Goal: Task Accomplishment & Management: Complete application form

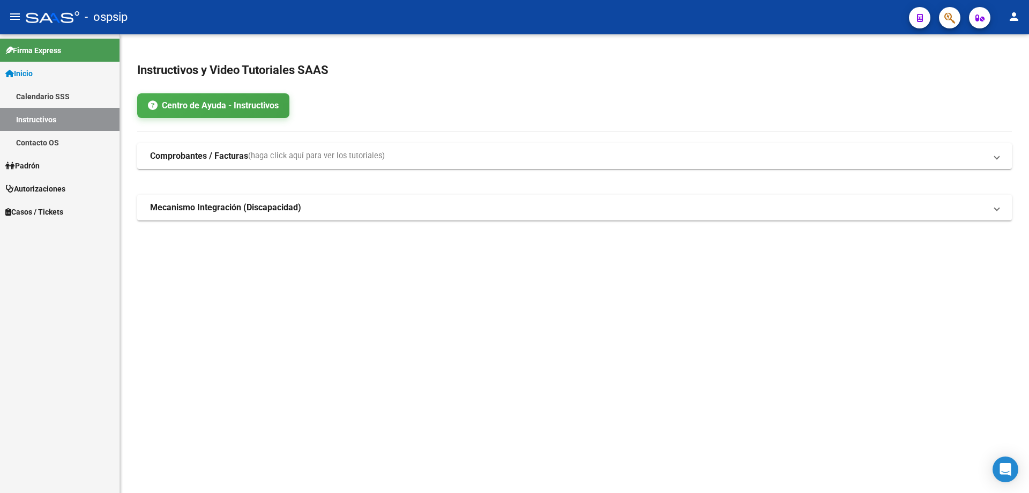
click at [944, 25] on span "button" at bounding box center [949, 18] width 11 height 22
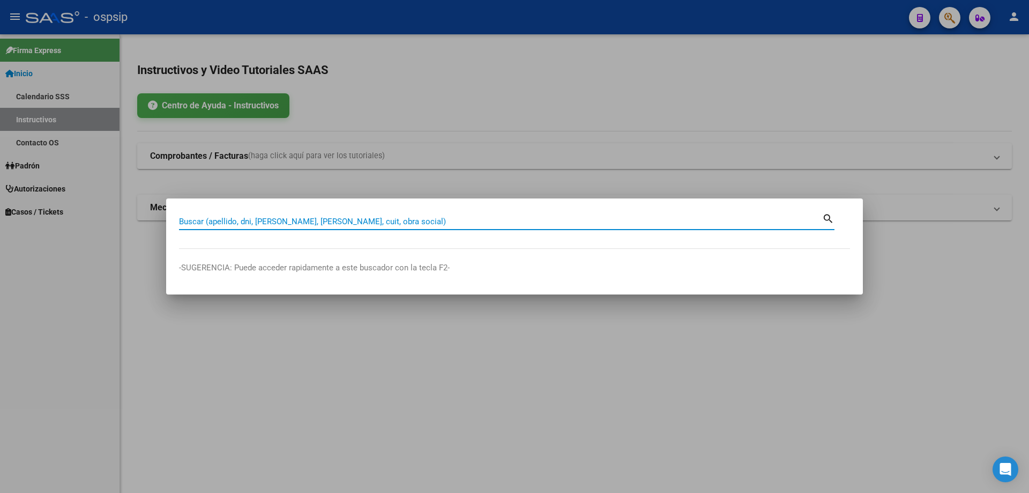
paste input "21469436"
type input "21469436"
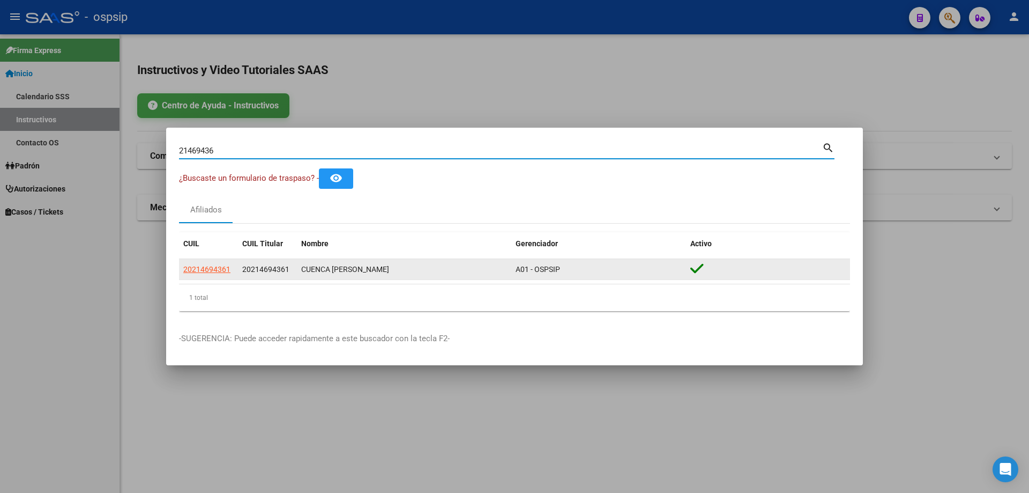
click at [200, 270] on span "20214694361" at bounding box center [206, 269] width 47 height 9
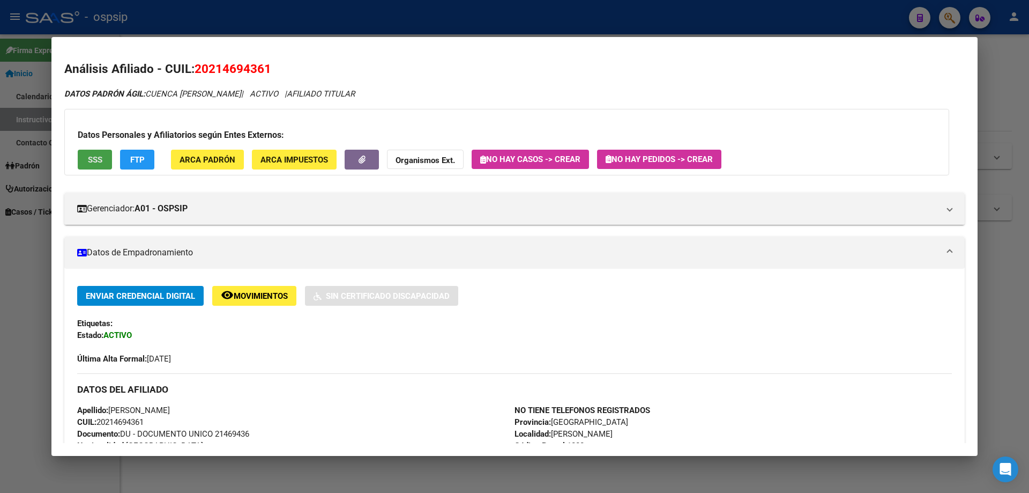
click at [92, 162] on span "SSS" at bounding box center [95, 160] width 14 height 10
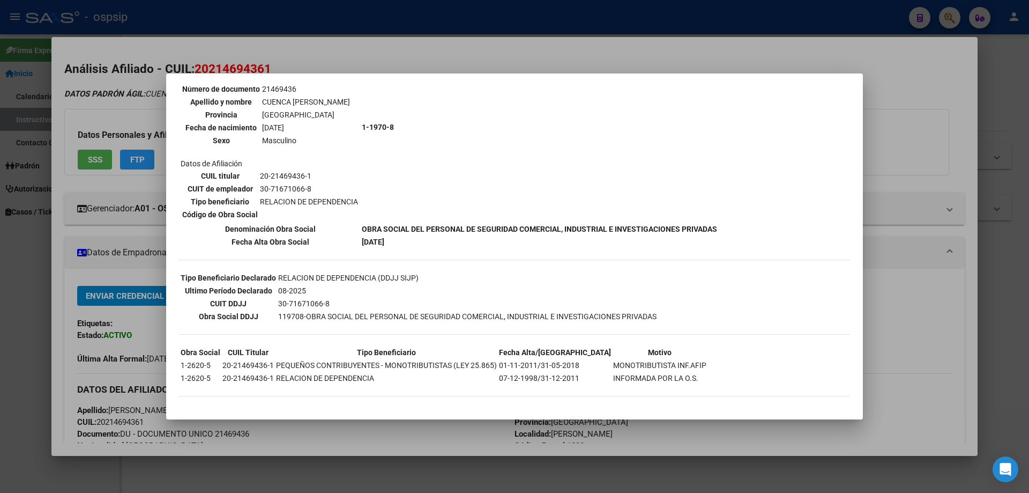
scroll to position [109, 0]
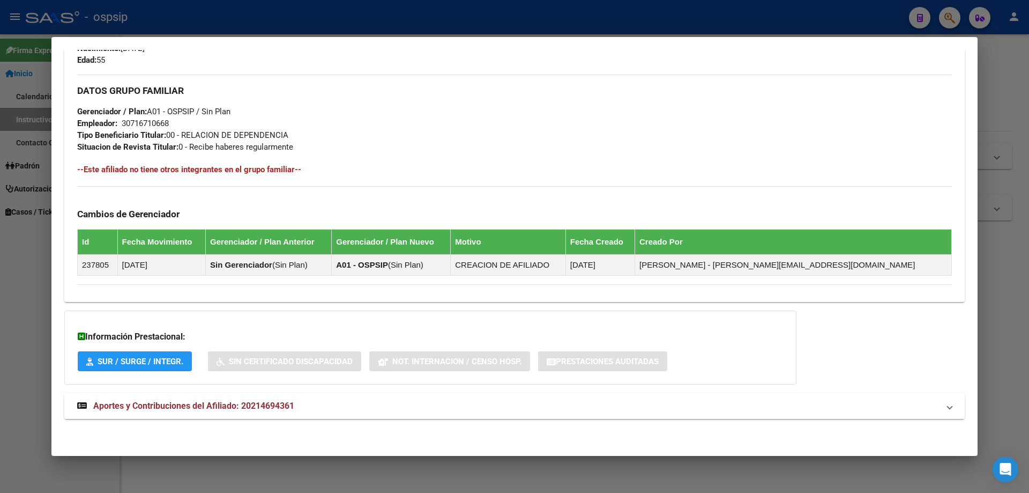
click at [232, 408] on span "Aportes y Contribuciones del Afiliado: 20214694361" at bounding box center [193, 405] width 201 height 10
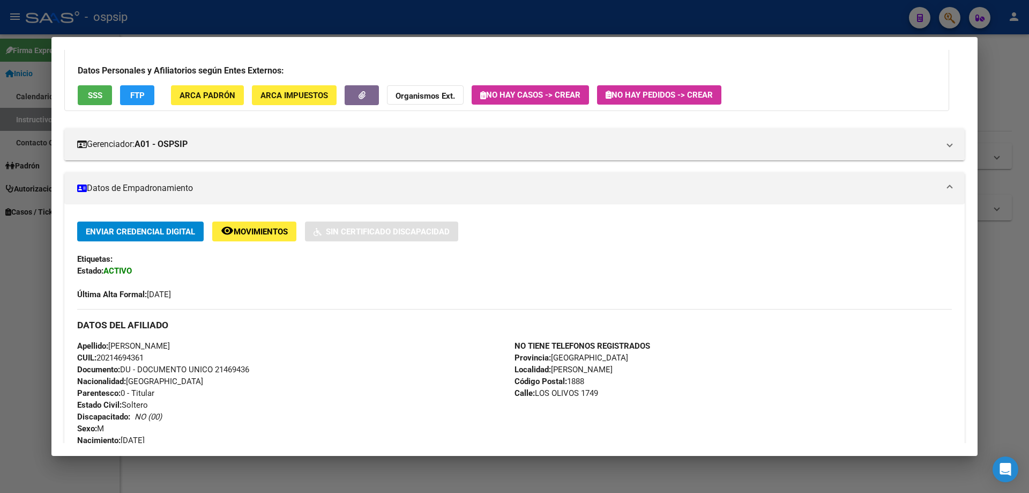
scroll to position [214, 0]
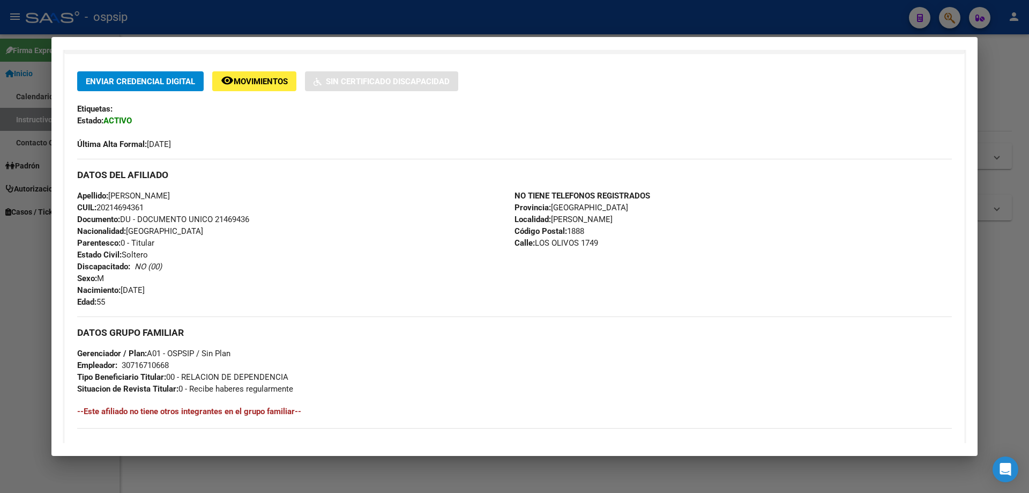
drag, startPoint x: 214, startPoint y: 216, endPoint x: 252, endPoint y: 218, distance: 37.6
click at [249, 218] on span "Documento: DU - DOCUMENTO UNICO 21469436" at bounding box center [163, 219] width 172 height 10
copy span "21469436"
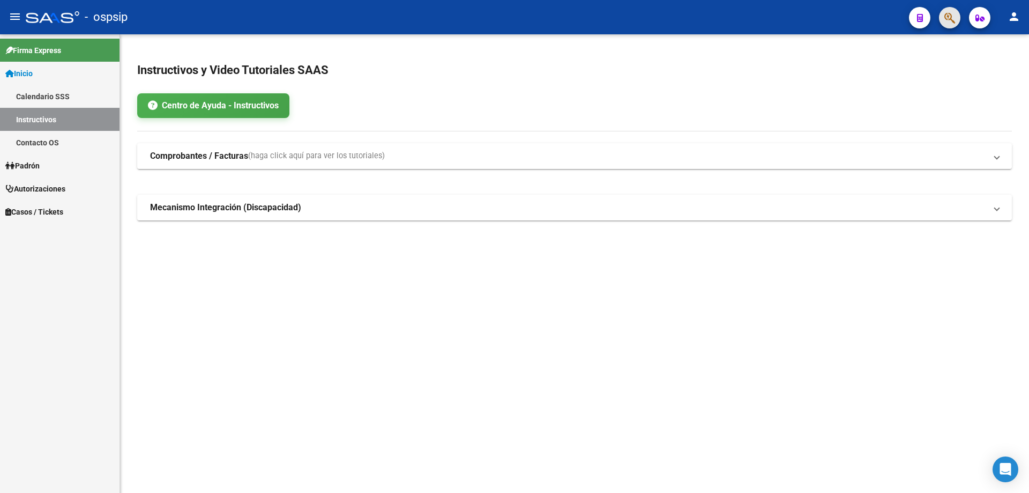
click at [948, 17] on icon "button" at bounding box center [949, 18] width 11 height 12
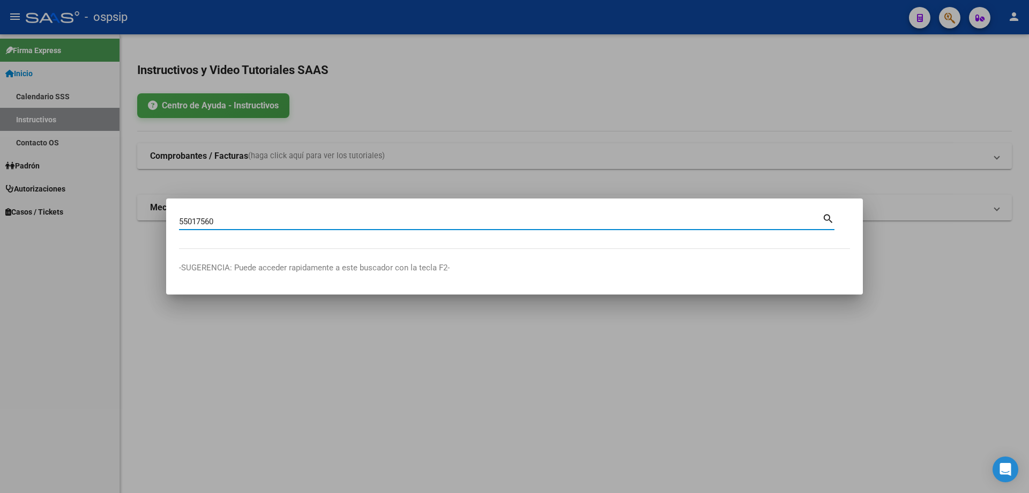
type input "55017560"
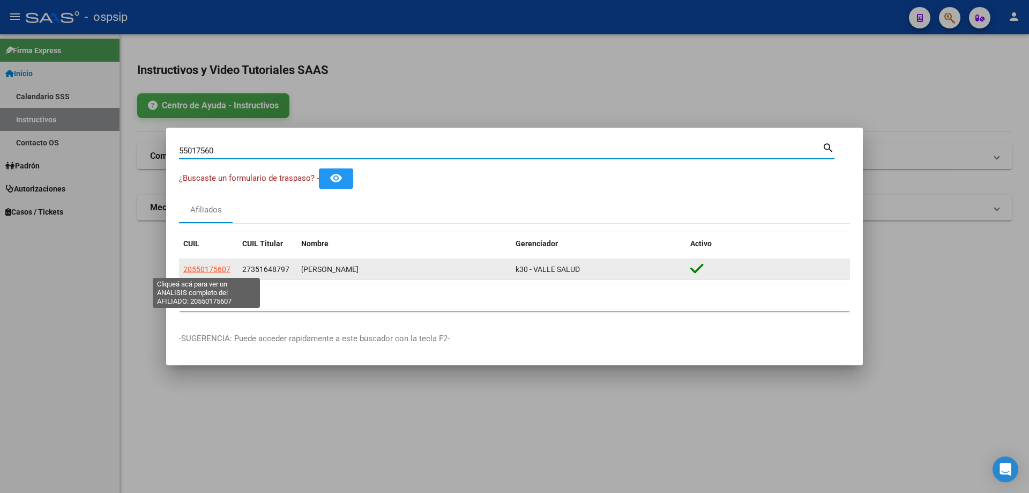
click at [214, 273] on span "20550175607" at bounding box center [206, 269] width 47 height 9
type textarea "20550175607"
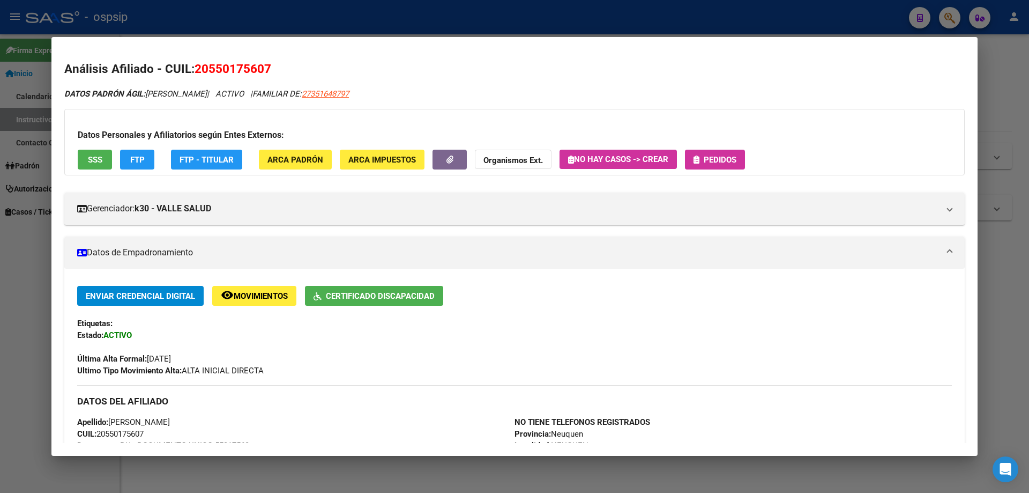
click at [709, 170] on div "Datos Personales y Afiliatorios según Entes Externos: SSS FTP FTP - Titular ARC…" at bounding box center [514, 142] width 900 height 66
click at [699, 155] on icon "button" at bounding box center [697, 159] width 6 height 8
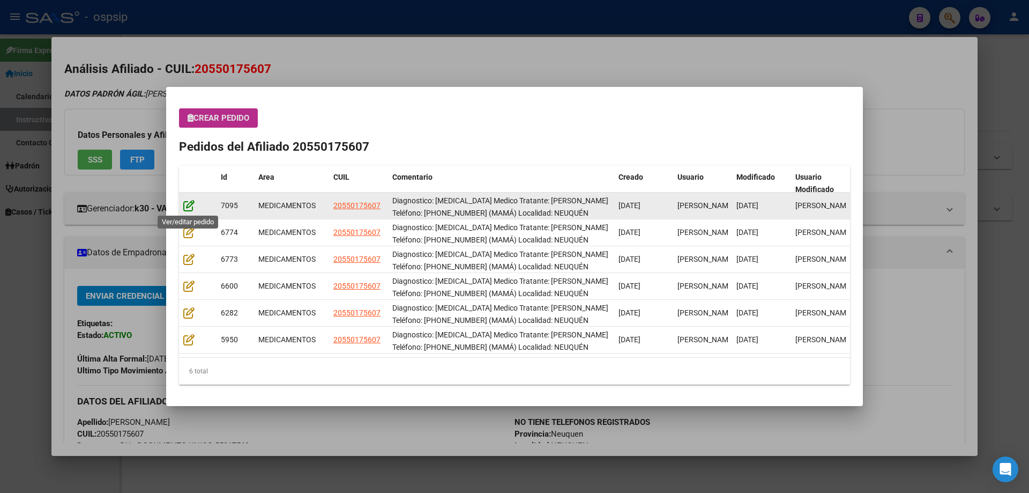
click at [186, 207] on icon at bounding box center [188, 205] width 11 height 12
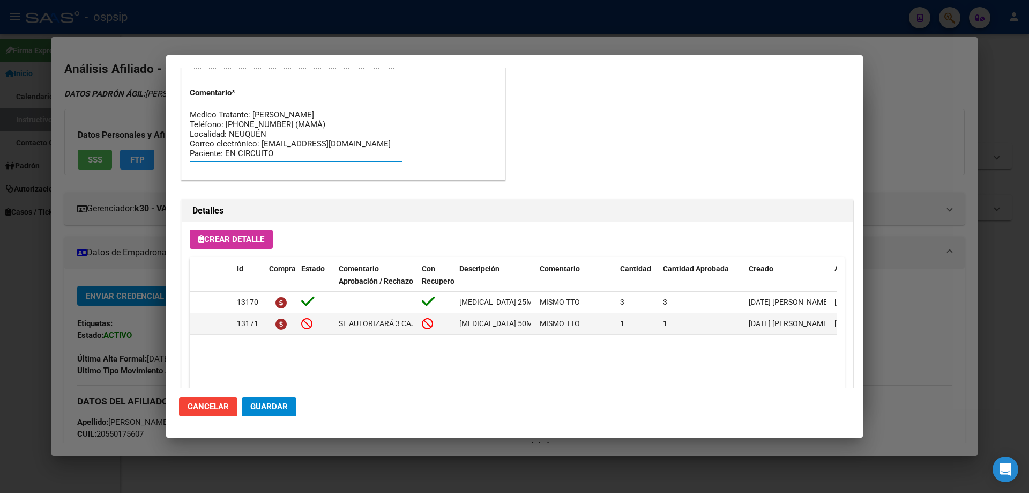
scroll to position [0, 0]
drag, startPoint x: 284, startPoint y: 140, endPoint x: 182, endPoint y: 91, distance: 113.1
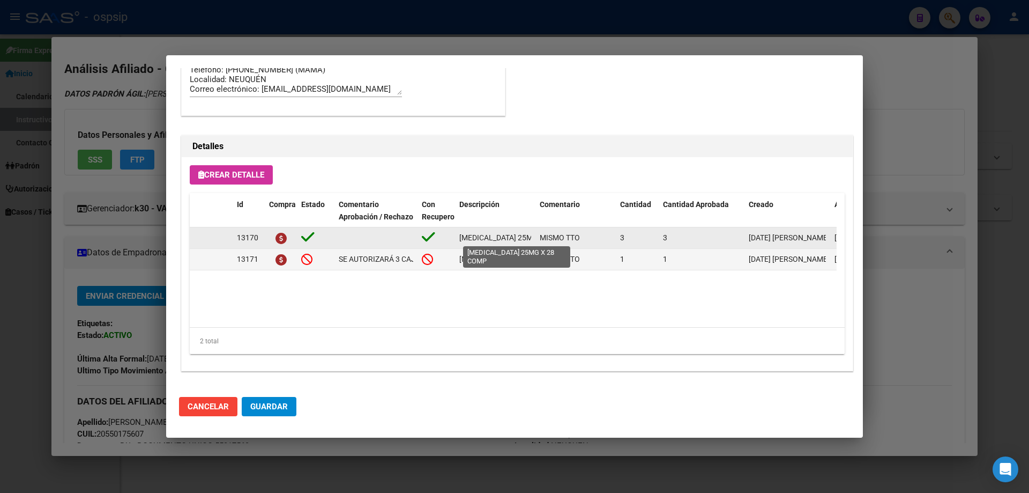
scroll to position [0, 42]
drag, startPoint x: 456, startPoint y: 241, endPoint x: 538, endPoint y: 239, distance: 82.0
click at [538, 239] on div "13170 [MEDICAL_DATA] 25MG X 28 COMP MISMO TTO 3 3 [DATE] [PERSON_NAME] [DATE] […" at bounding box center [590, 237] width 801 height 21
copy span "[MEDICAL_DATA] 25MG X 28 COMP"
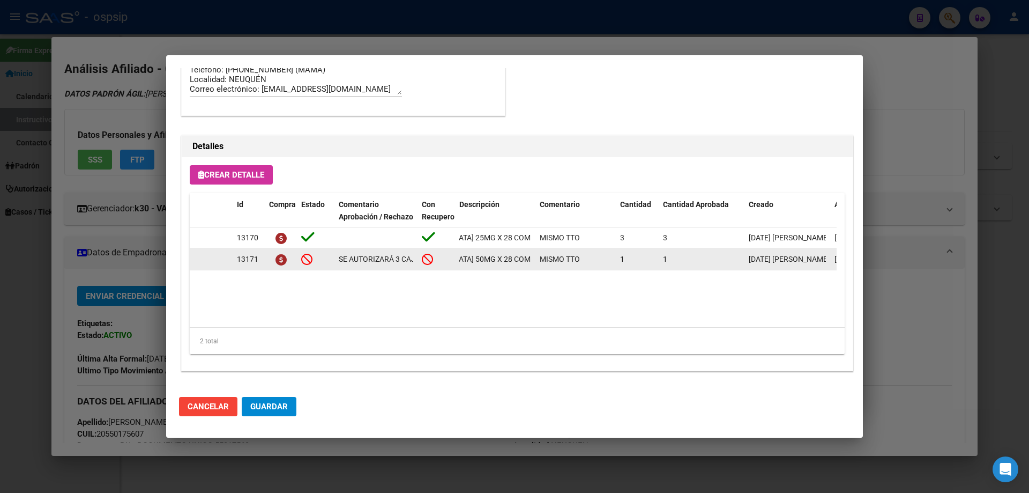
drag, startPoint x: 460, startPoint y: 260, endPoint x: 534, endPoint y: 257, distance: 73.5
click at [534, 257] on datatable-body-cell "[MEDICAL_DATA] 50MG X 28 COMP" at bounding box center [495, 259] width 80 height 21
copy span "[MEDICAL_DATA] 50MG X 28 COMP"
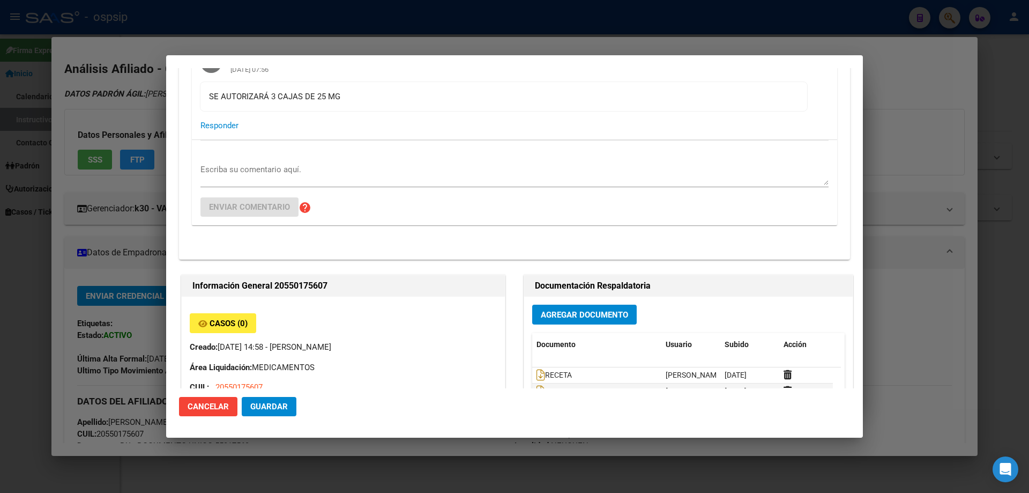
scroll to position [0, 0]
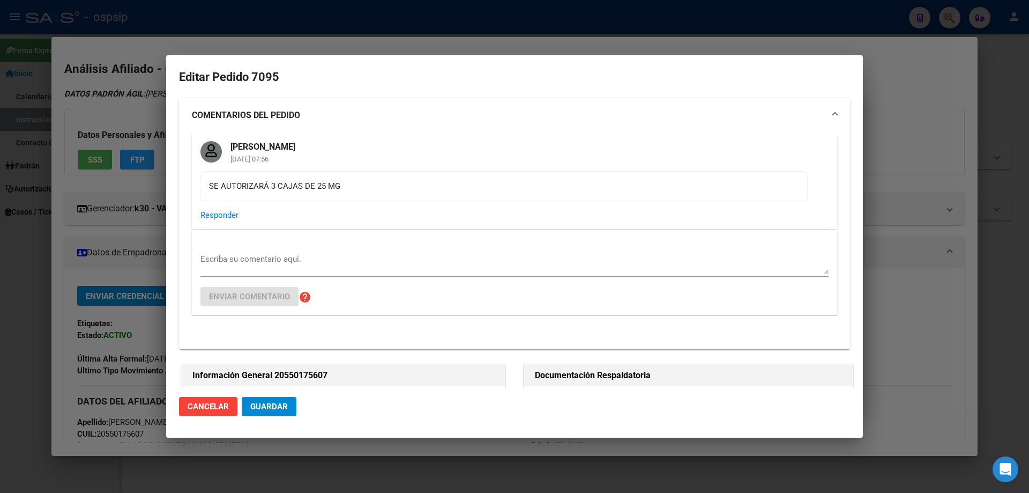
drag, startPoint x: 209, startPoint y: 186, endPoint x: 324, endPoint y: 186, distance: 115.2
click at [356, 195] on mat-card-content "SE AUTORIZARÁ 3 CAJAS DE 25 MG" at bounding box center [504, 186] width 608 height 30
copy div "SE AUTORIZARÁ 3 CAJAS DE 25 MG"
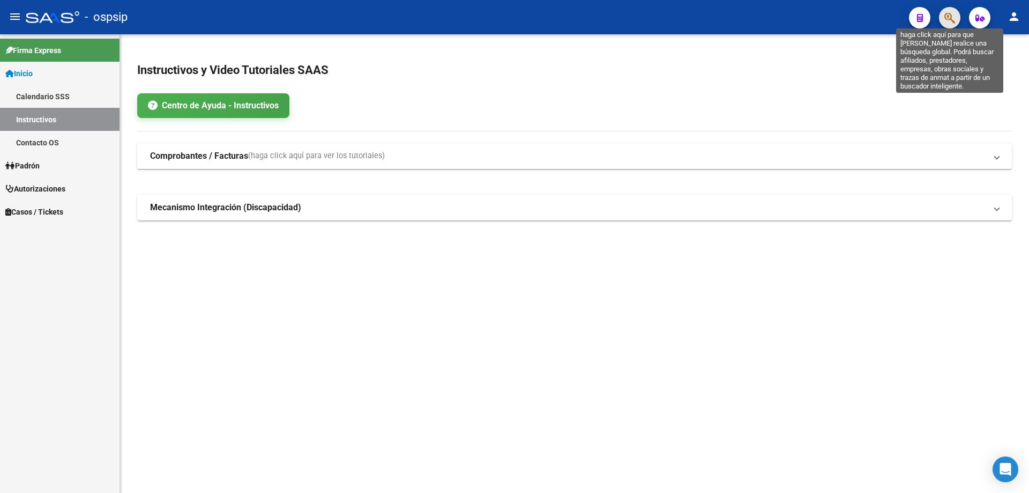
click at [948, 13] on icon "button" at bounding box center [949, 18] width 11 height 12
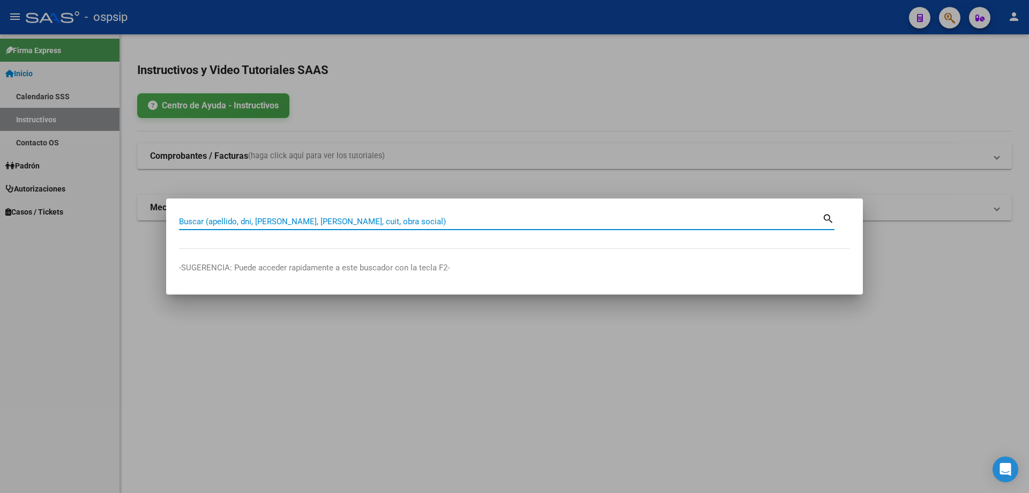
drag, startPoint x: 220, startPoint y: 211, endPoint x: 202, endPoint y: 218, distance: 20.2
paste input "31460947"
type input "31460947"
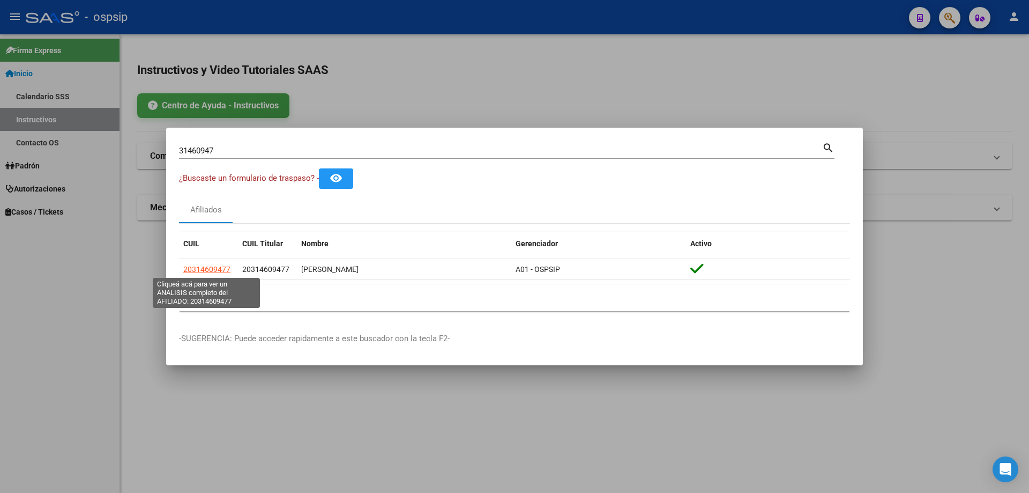
click at [214, 270] on span "20314609477" at bounding box center [206, 269] width 47 height 9
type textarea "20314609477"
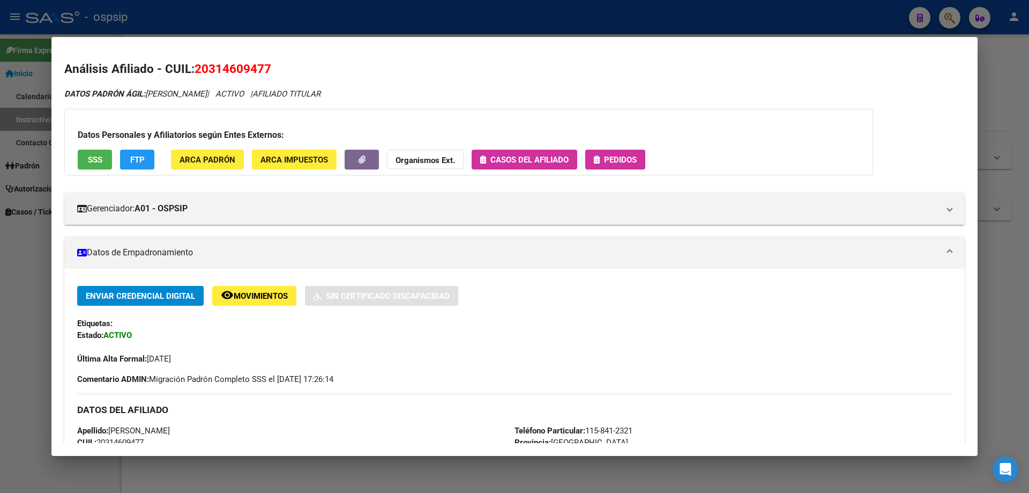
click at [87, 152] on button "SSS" at bounding box center [95, 160] width 34 height 20
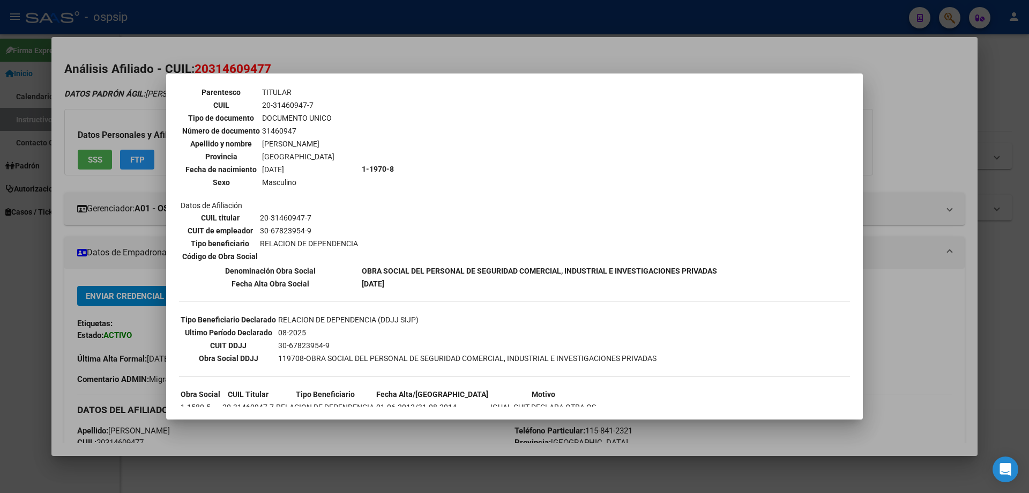
scroll to position [122, 0]
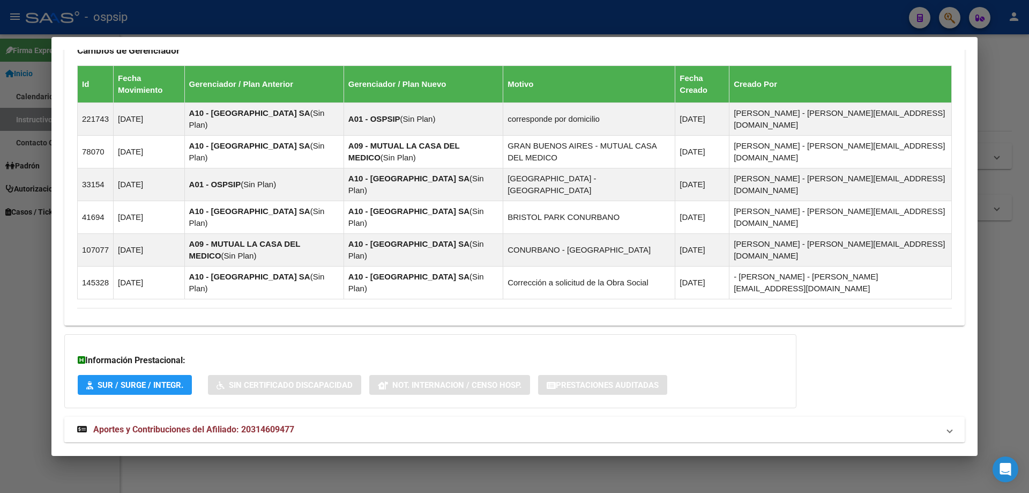
click at [244, 424] on span "Aportes y Contribuciones del Afiliado: 20314609477" at bounding box center [193, 429] width 201 height 10
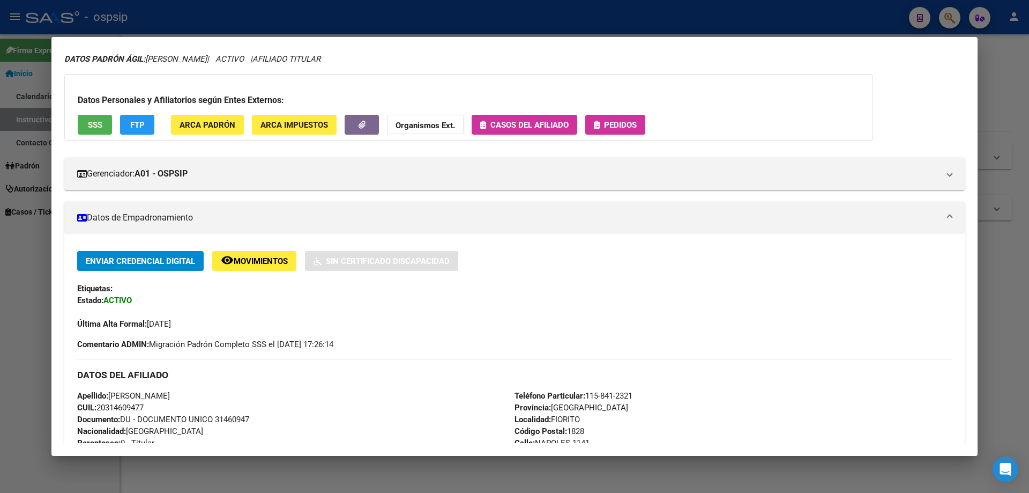
scroll to position [0, 0]
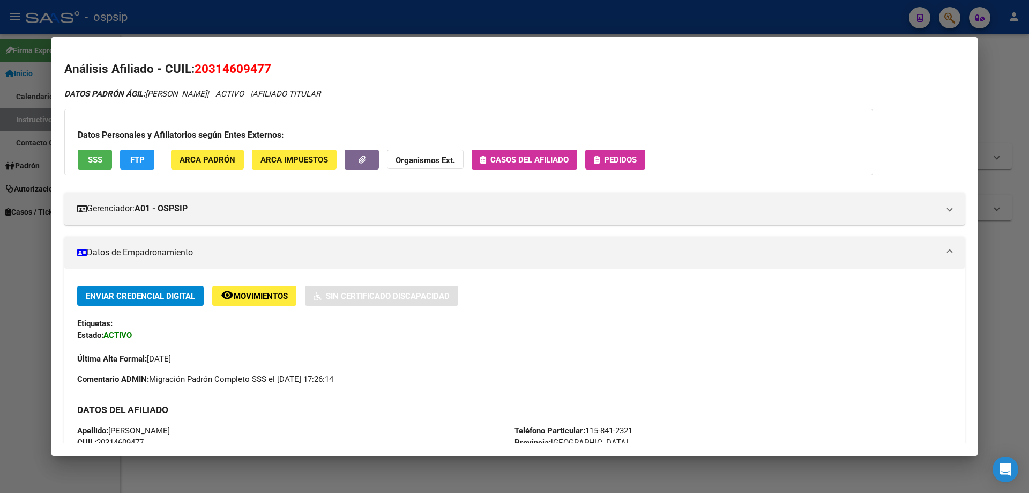
click at [636, 166] on button "Pedidos" at bounding box center [615, 160] width 60 height 20
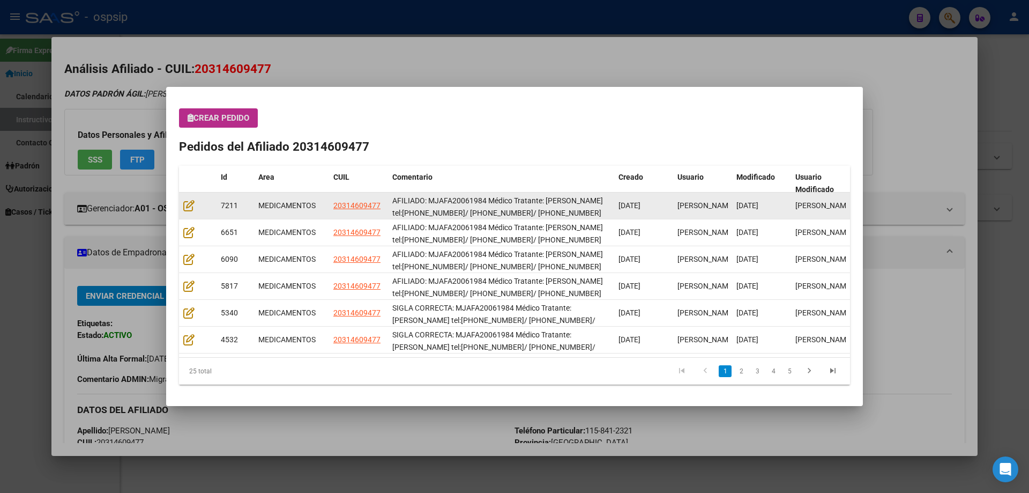
click at [193, 195] on datatable-body-cell at bounding box center [198, 205] width 38 height 26
click at [186, 205] on icon at bounding box center [188, 205] width 11 height 12
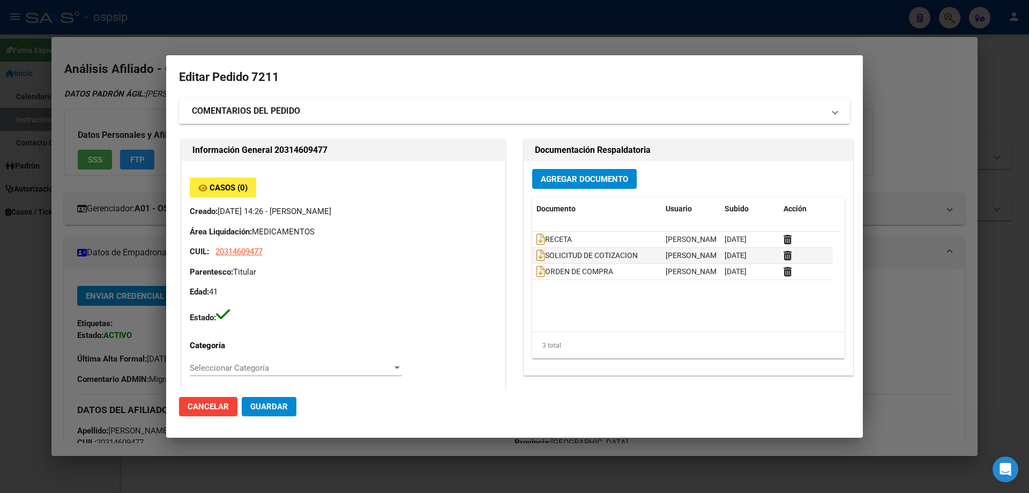
type input "[GEOGRAPHIC_DATA], [PERSON_NAME] 1141"
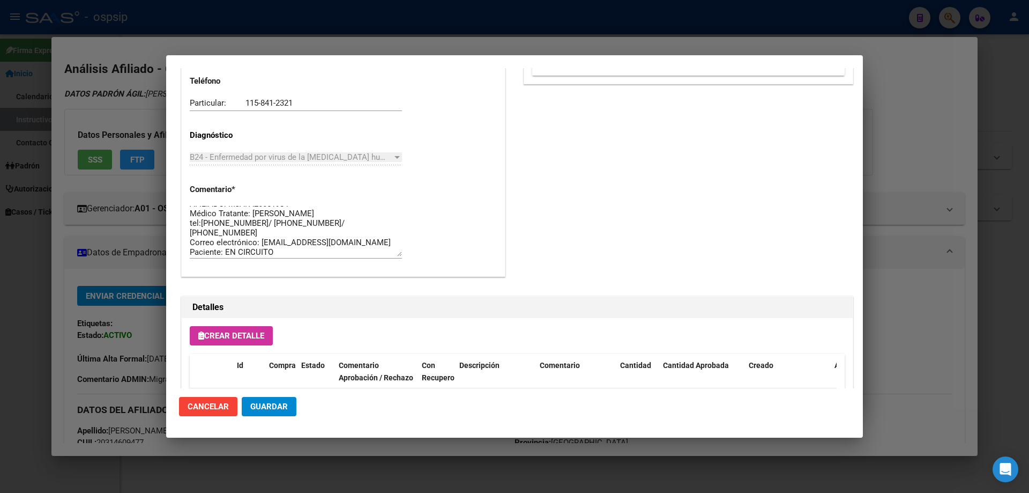
scroll to position [10, 0]
drag, startPoint x: 269, startPoint y: 250, endPoint x: 179, endPoint y: 180, distance: 114.1
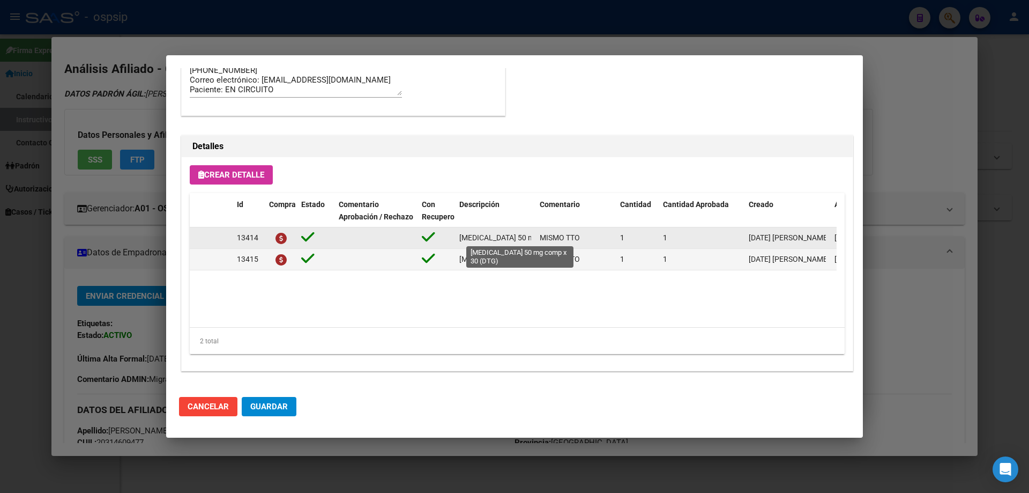
scroll to position [0, 49]
drag, startPoint x: 457, startPoint y: 236, endPoint x: 534, endPoint y: 240, distance: 77.3
click at [534, 240] on datatable-body-cell "[MEDICAL_DATA] 50 mg comp x 30 (DTG)" at bounding box center [495, 237] width 80 height 21
copy span "[MEDICAL_DATA] 50 mg comp x 30 (DTG)"
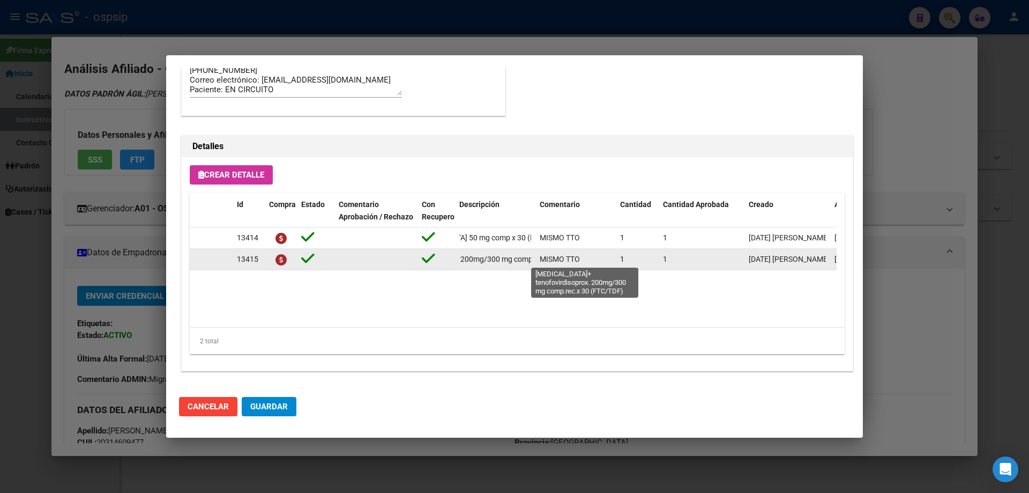
scroll to position [0, 179]
drag, startPoint x: 457, startPoint y: 260, endPoint x: 534, endPoint y: 259, distance: 76.6
click at [534, 259] on datatable-body-cell "[MEDICAL_DATA]+ tenofovirdisoprox. 200mg/300 mg comp.rec.x 30 (FTC/TDF)" at bounding box center [495, 259] width 80 height 21
copy span "[MEDICAL_DATA]+ tenofovirdisoprox. 200mg/300 mg comp.rec.x 30 (FTC/TDF)"
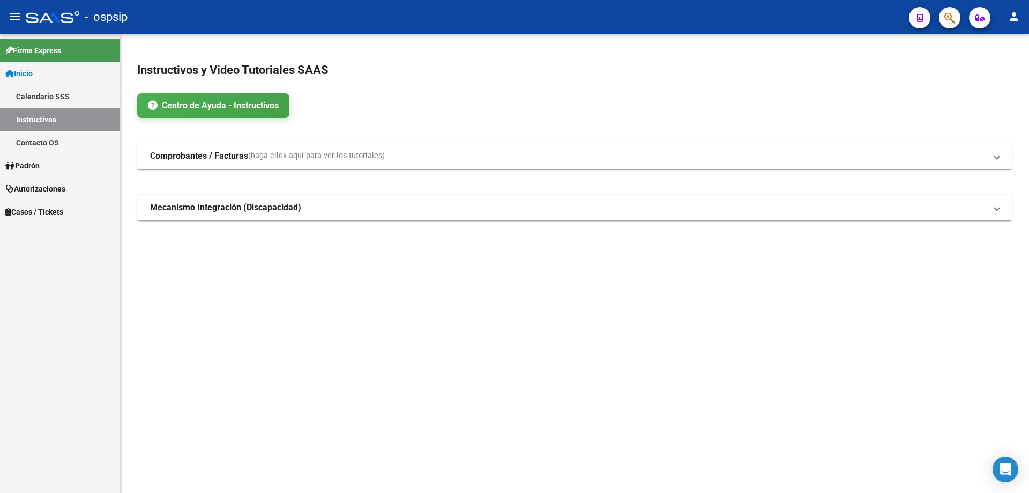
click at [941, 20] on button "button" at bounding box center [949, 17] width 21 height 21
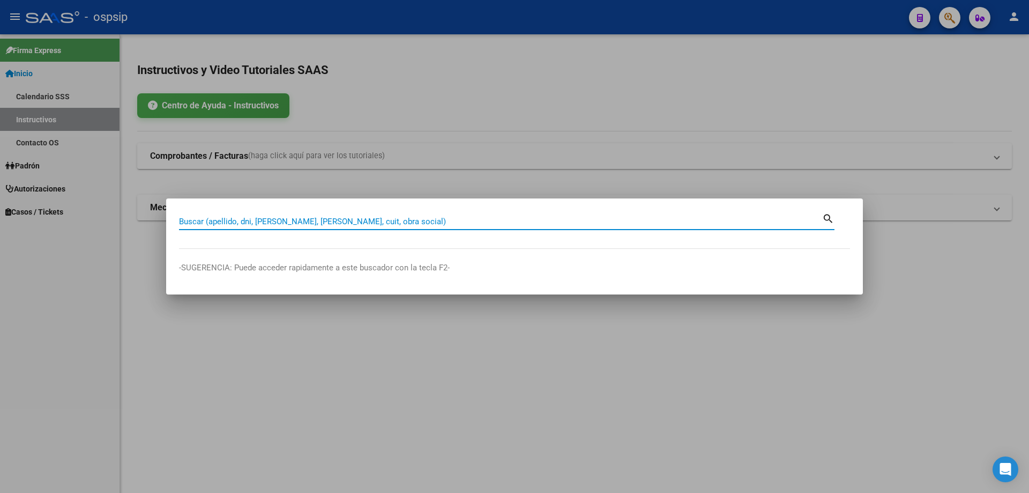
paste input "36689893"
type input "36689893"
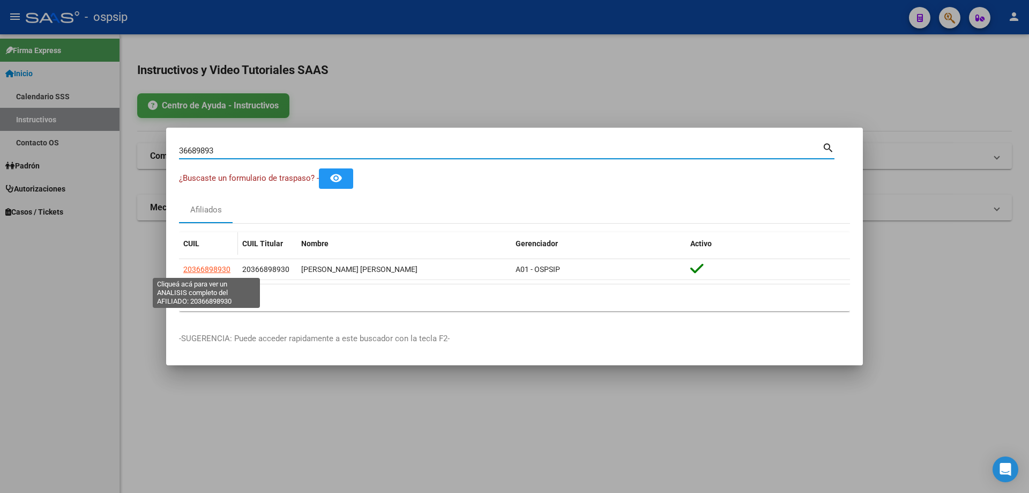
click at [207, 273] on span "20366898930" at bounding box center [206, 269] width 47 height 9
type textarea "20366898930"
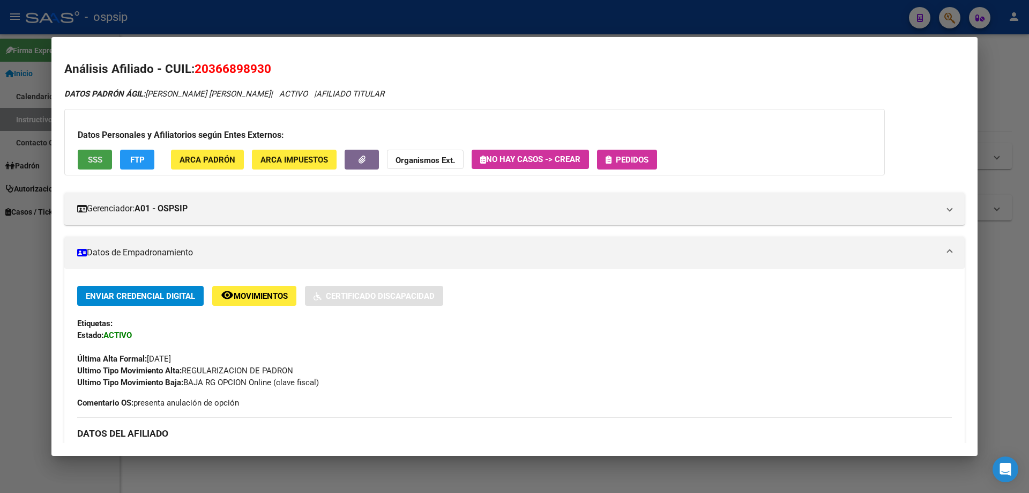
click at [106, 156] on button "SSS" at bounding box center [95, 160] width 34 height 20
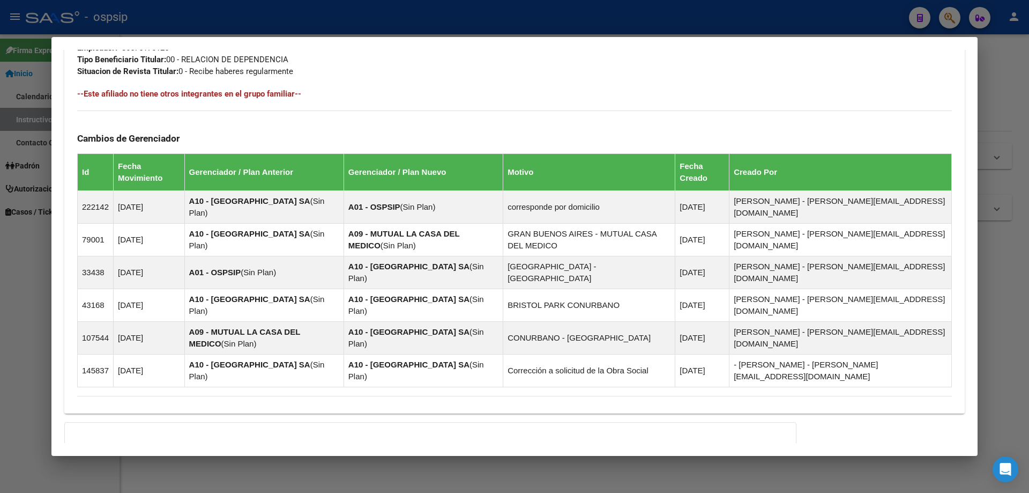
scroll to position [664, 0]
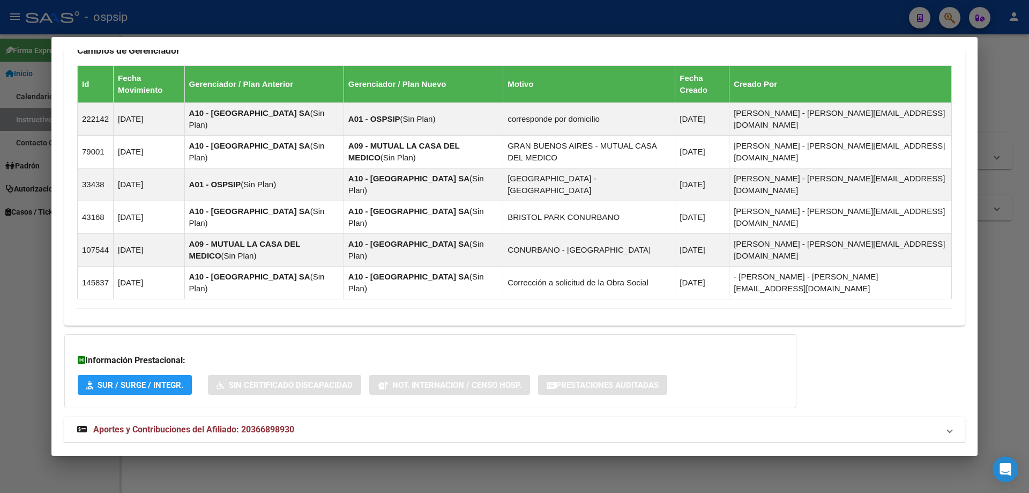
click at [214, 423] on strong "Aportes y Contribuciones del Afiliado: 20366898930" at bounding box center [185, 429] width 217 height 13
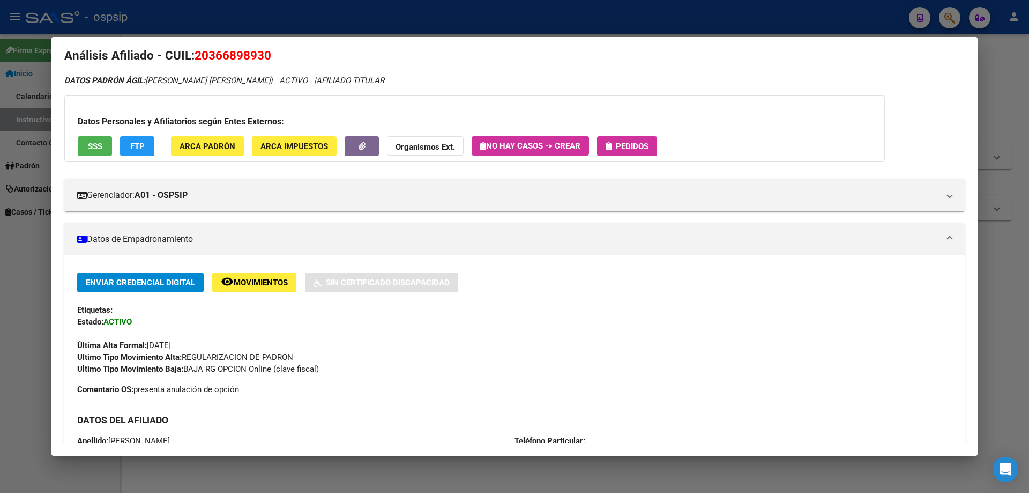
scroll to position [0, 0]
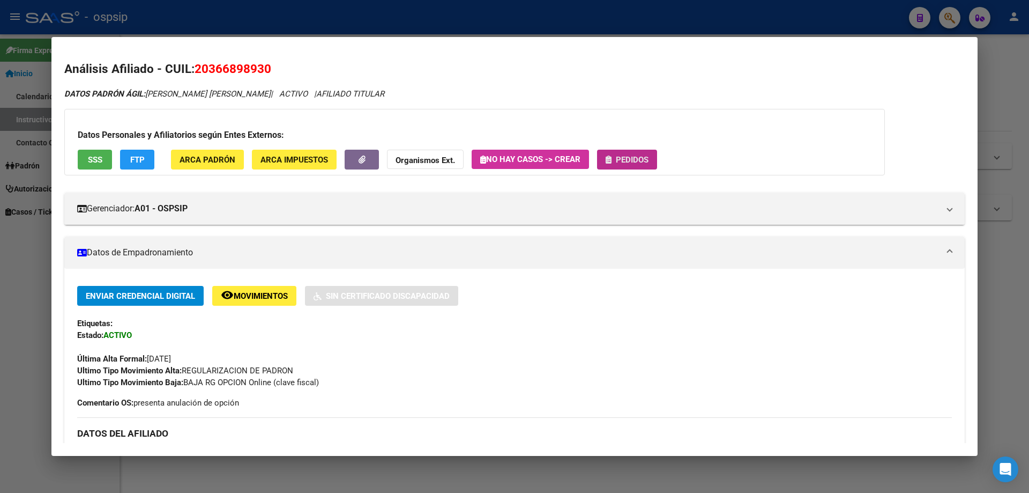
click at [645, 152] on button "Pedidos" at bounding box center [627, 160] width 60 height 20
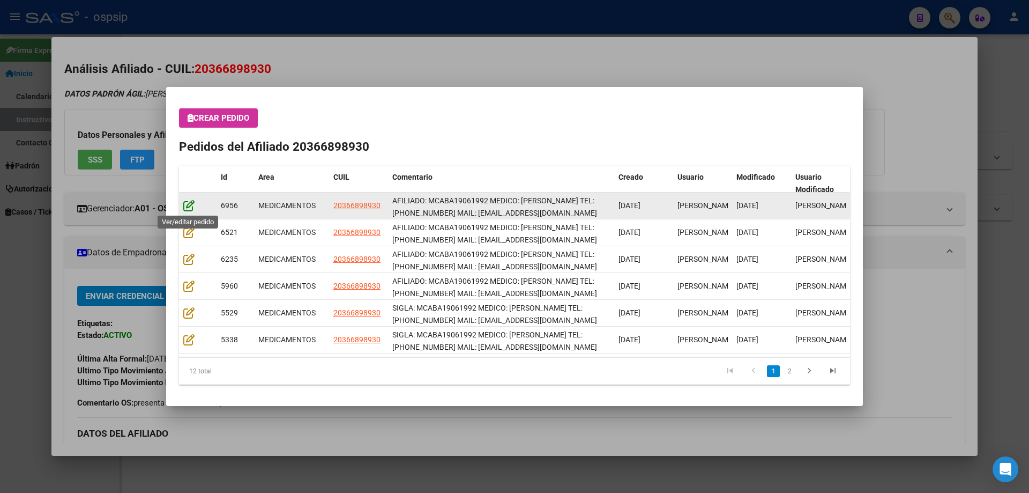
click at [187, 207] on icon at bounding box center [188, 205] width 11 height 12
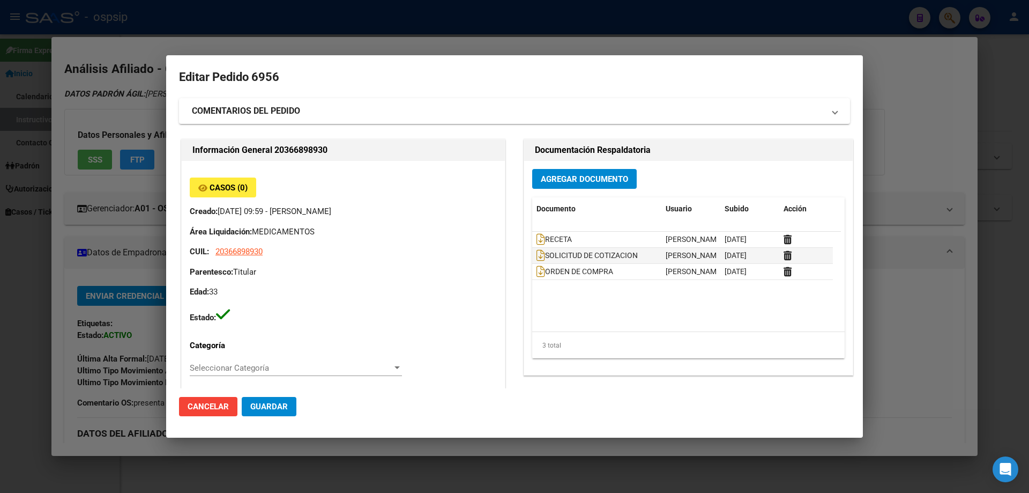
type input "[PERSON_NAME]"
type input "[GEOGRAPHIC_DATA], [GEOGRAPHIC_DATA], AV [PERSON_NAME] 537, Piso: 1"
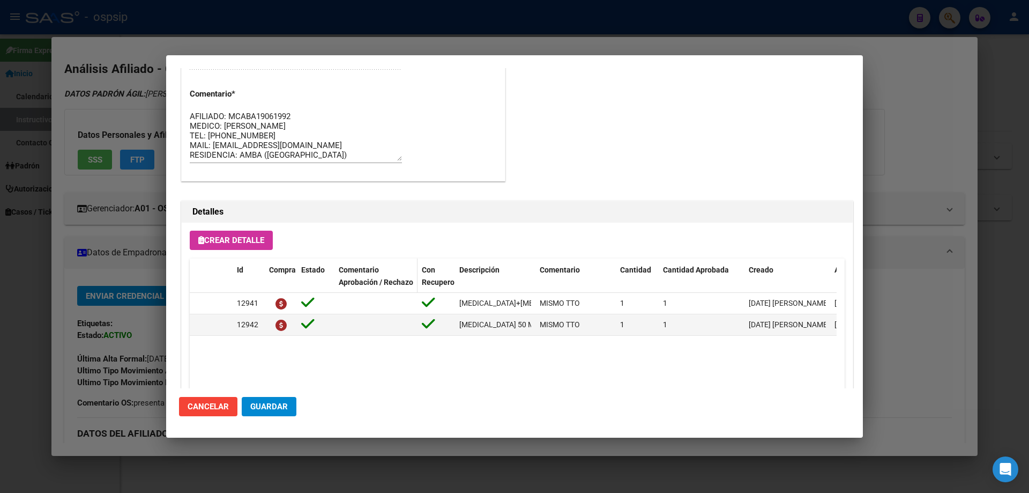
scroll to position [536, 0]
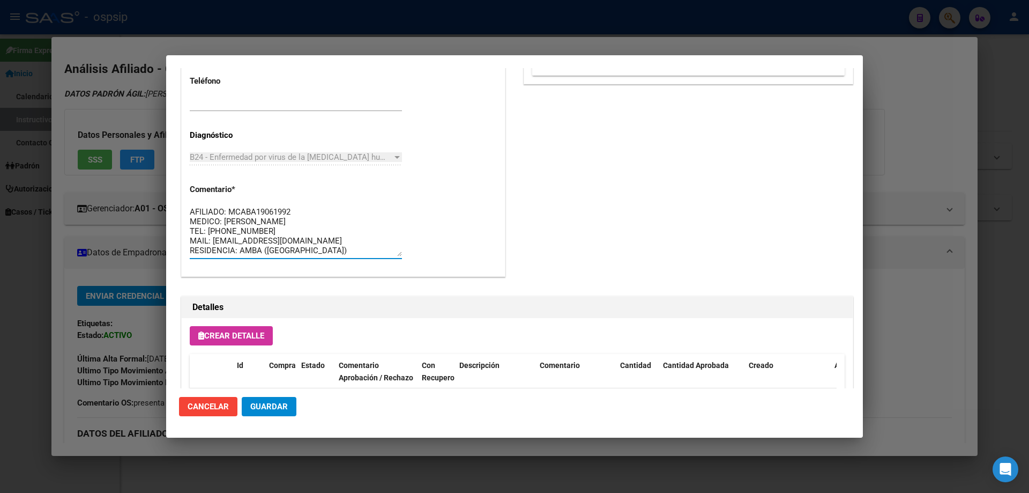
drag, startPoint x: 319, startPoint y: 249, endPoint x: 166, endPoint y: 178, distance: 169.0
click at [166, 178] on div "36689893 Buscar (apellido, dni, cuil, nro traspaso, cuit, obra social) search ¿…" at bounding box center [514, 246] width 1029 height 493
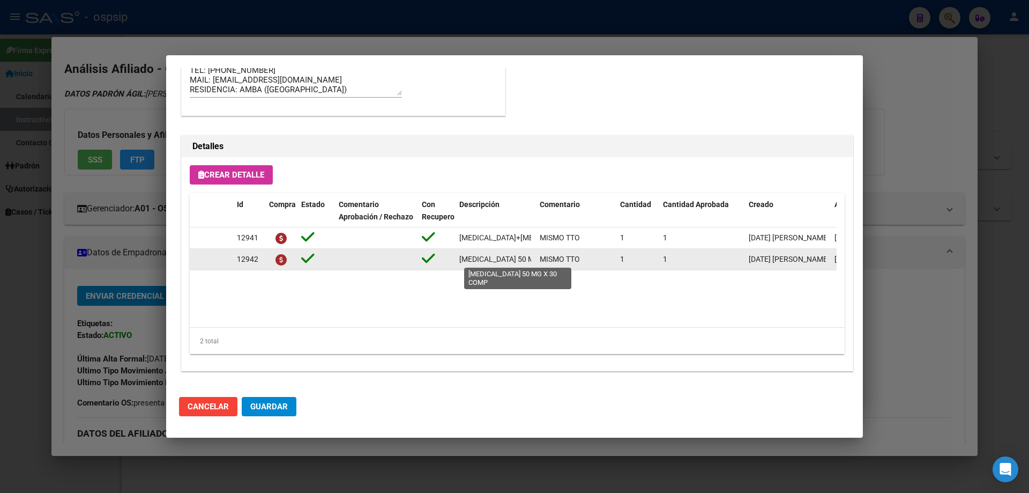
scroll to position [0, 46]
drag, startPoint x: 457, startPoint y: 256, endPoint x: 536, endPoint y: 260, distance: 78.9
click at [536, 260] on div "12942 [MEDICAL_DATA] 50 MG X 30 COMP MISMO TTO 1 1 [DATE] [PERSON_NAME] [DATE] …" at bounding box center [590, 259] width 801 height 21
copy span "[MEDICAL_DATA] 50 MG X 30 COMP"
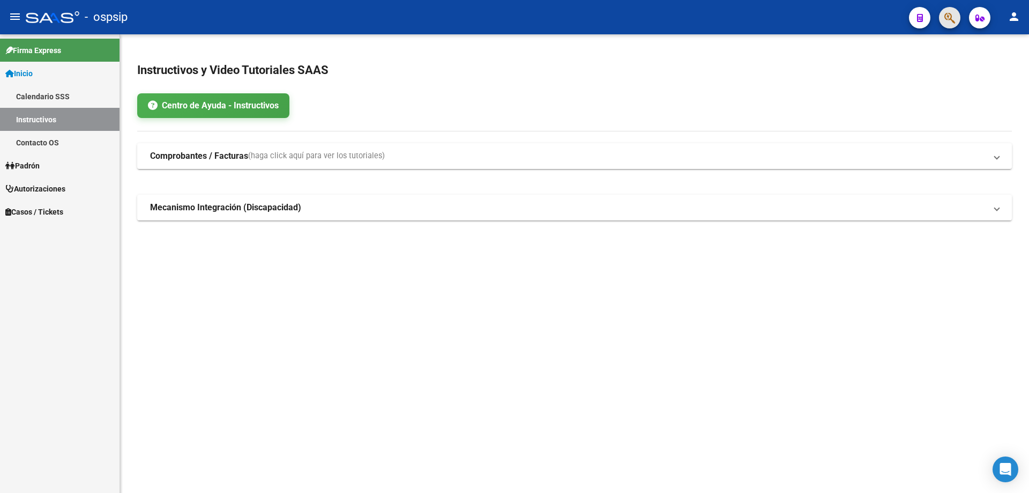
drag, startPoint x: 953, startPoint y: 24, endPoint x: 382, endPoint y: 205, distance: 599.0
click at [948, 32] on mat-toolbar "menu - ospsip person" at bounding box center [514, 17] width 1029 height 34
click at [947, 9] on span "button" at bounding box center [949, 18] width 11 height 22
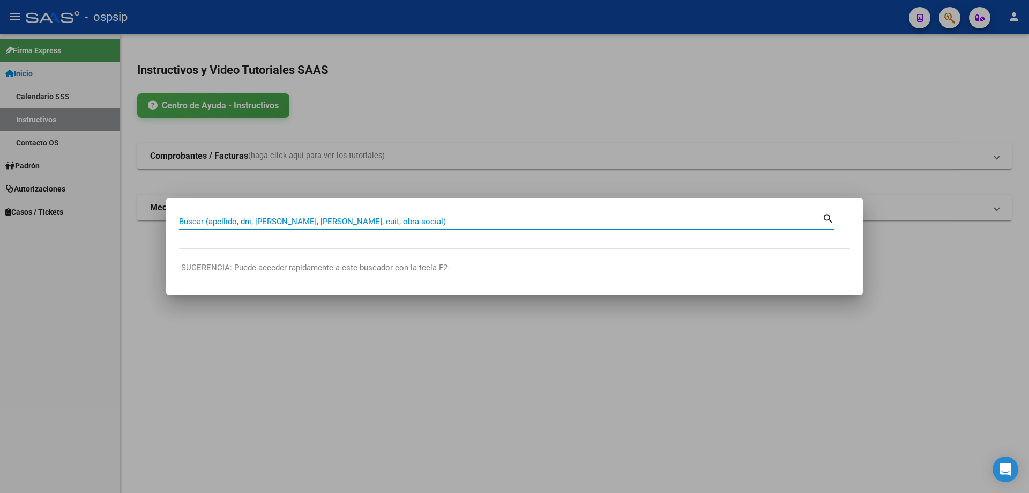
paste input "24756274"
type input "24756274"
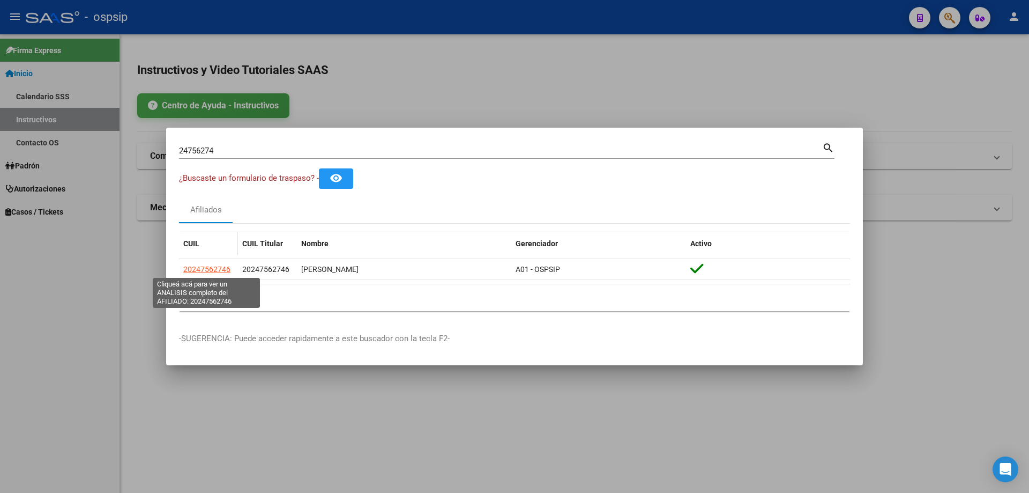
click at [204, 267] on span "20247562746" at bounding box center [206, 269] width 47 height 9
type textarea "20247562746"
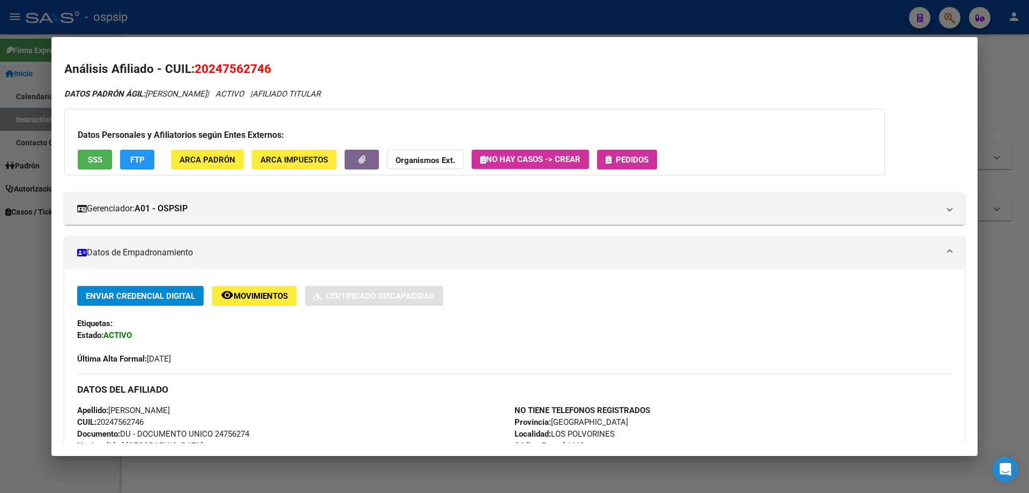
click at [625, 160] on span "Pedidos" at bounding box center [632, 160] width 33 height 10
click at [99, 156] on span "SSS" at bounding box center [95, 160] width 14 height 10
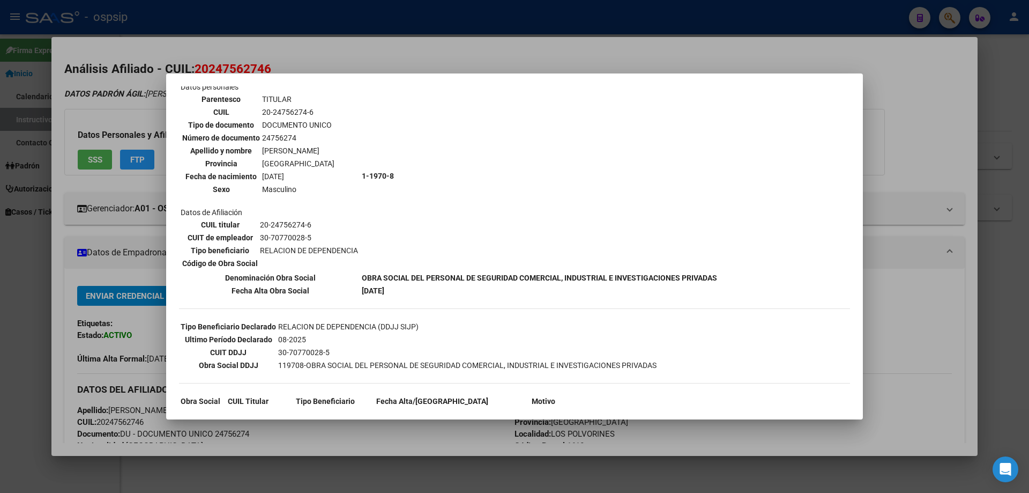
scroll to position [109, 0]
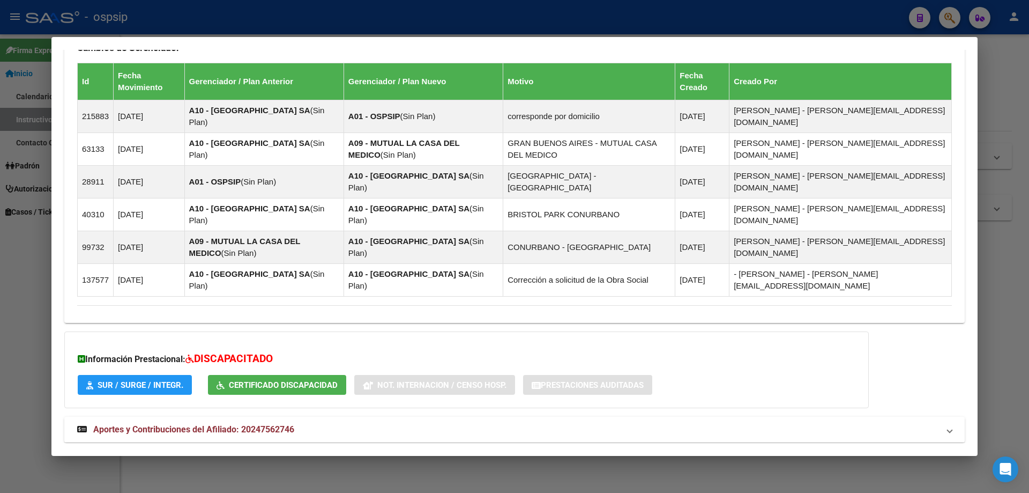
click at [145, 424] on span "Aportes y Contribuciones del Afiliado: 20247562746" at bounding box center [193, 429] width 201 height 10
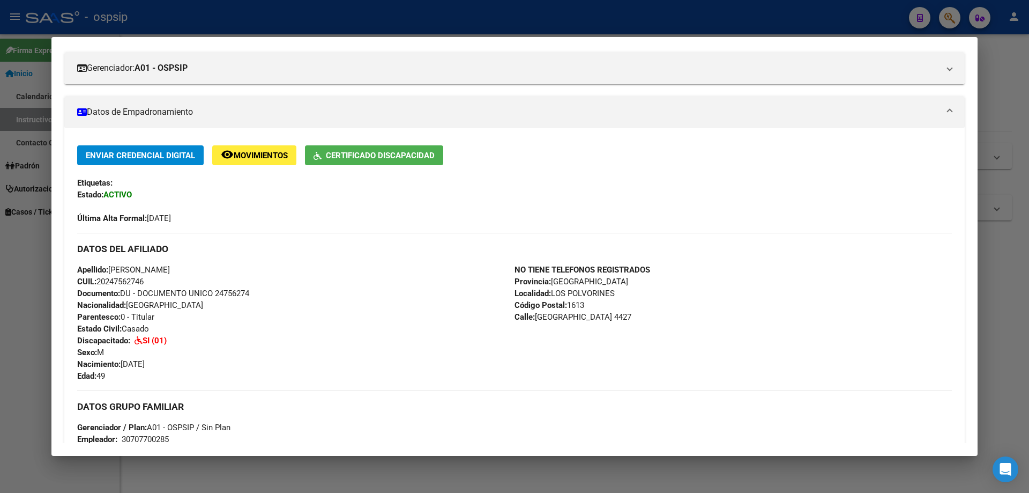
scroll to position [0, 0]
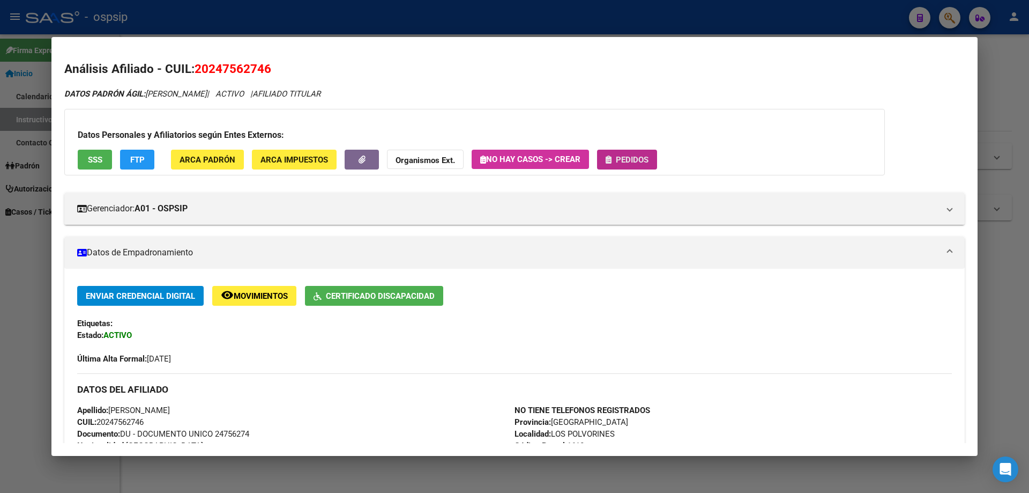
click at [620, 158] on span "Pedidos" at bounding box center [632, 160] width 33 height 10
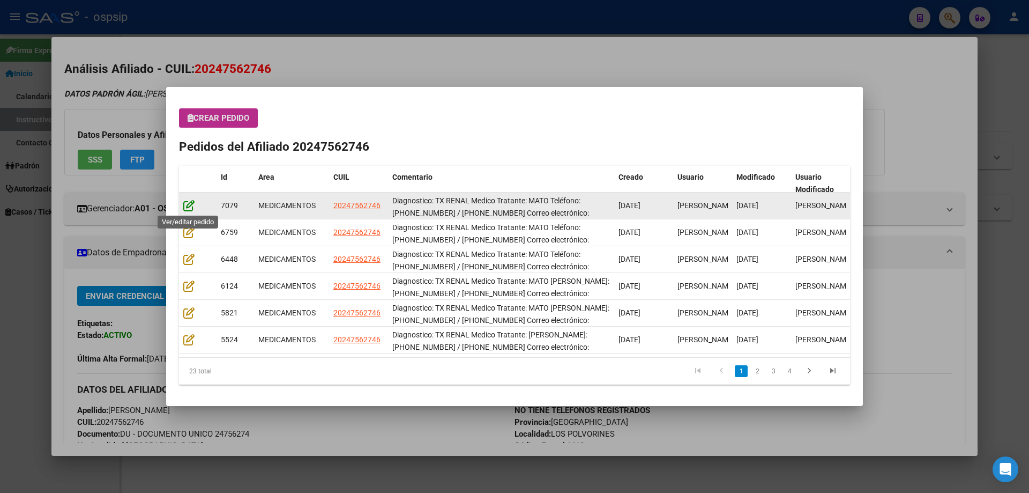
click at [189, 204] on icon at bounding box center [188, 205] width 11 height 12
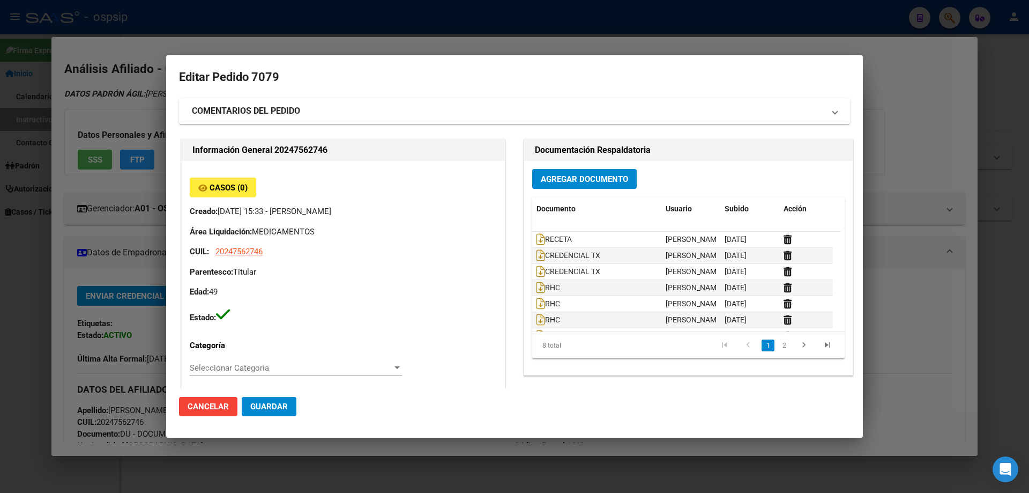
type input "[GEOGRAPHIC_DATA], [GEOGRAPHIC_DATA], [GEOGRAPHIC_DATA] 4427"
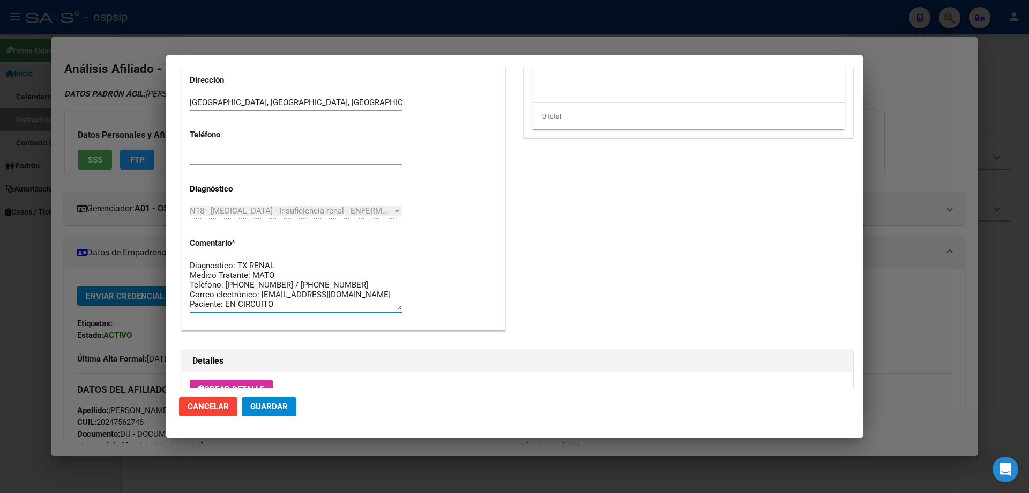
drag, startPoint x: 353, startPoint y: 305, endPoint x: 161, endPoint y: 234, distance: 204.7
click at [161, 234] on div "24756274 Buscar (apellido, dni, cuil, nro traspaso, cuit, obra social) search ¿…" at bounding box center [514, 246] width 1029 height 493
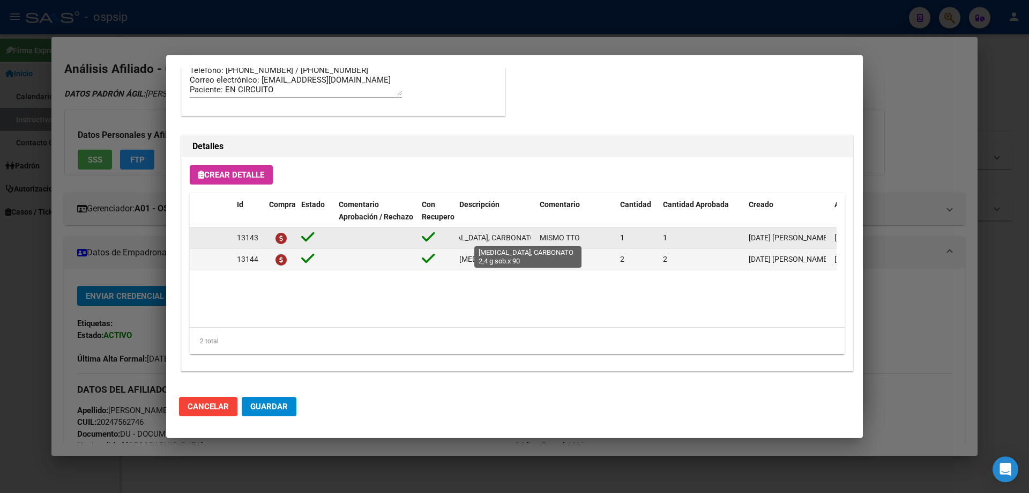
scroll to position [0, 65]
drag, startPoint x: 460, startPoint y: 236, endPoint x: 540, endPoint y: 241, distance: 80.0
click at [540, 241] on div "13143 [MEDICAL_DATA], CARBONATO 2,4 g sob.x 90 MISMO TTO 1 1 [DATE] [PERSON_NAM…" at bounding box center [590, 237] width 801 height 21
copy span "[MEDICAL_DATA], CARBONATO 2,4 g sob.x 90"
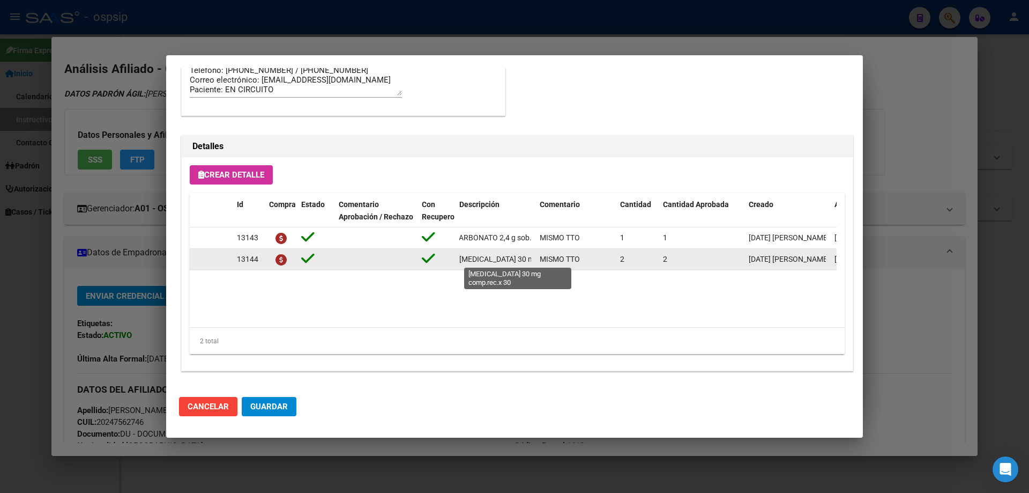
drag, startPoint x: 463, startPoint y: 259, endPoint x: 532, endPoint y: 259, distance: 69.1
click at [532, 259] on div "13144 [MEDICAL_DATA] 30 mg comp.rec.x 30 MISMO TTO 2 2 [DATE] [PERSON_NAME] [DA…" at bounding box center [590, 259] width 801 height 21
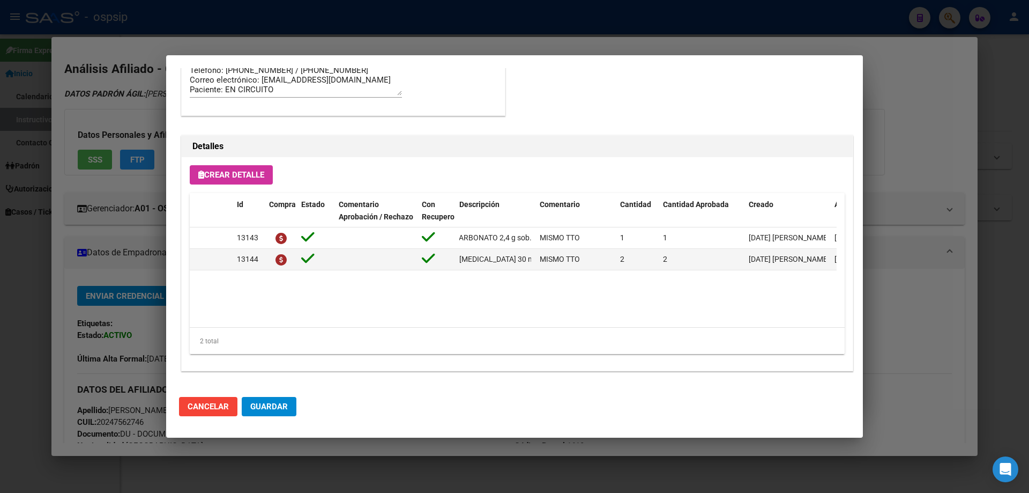
drag, startPoint x: 484, startPoint y: 296, endPoint x: 463, endPoint y: 275, distance: 29.9
click at [482, 296] on datatable-body "13143 [MEDICAL_DATA], CARBONATO 2,4 g sob.x 90 MISMO TTO 1 1 [DATE] [PERSON_NAM…" at bounding box center [513, 277] width 647 height 100
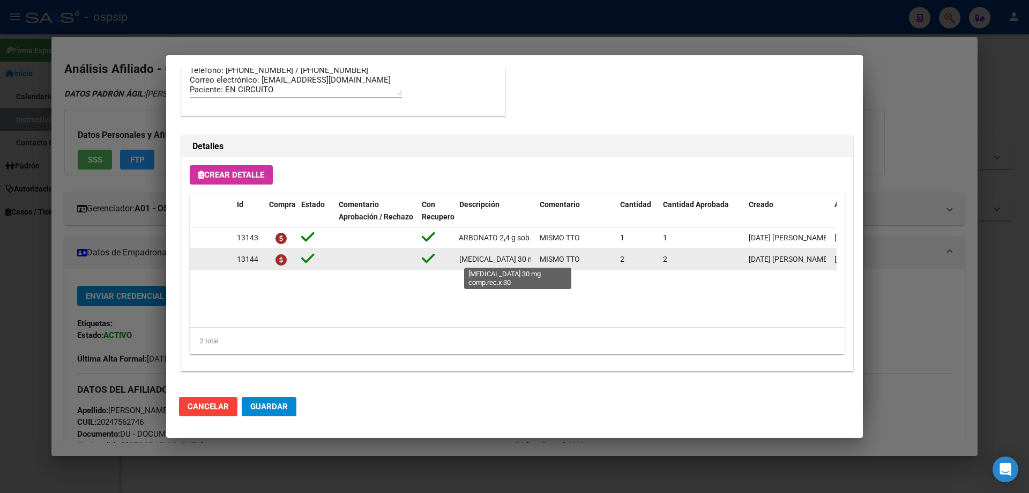
scroll to position [0, 44]
drag, startPoint x: 459, startPoint y: 259, endPoint x: 519, endPoint y: 266, distance: 60.5
click at [530, 269] on datatable-body-cell "[MEDICAL_DATA] 30 mg comp.rec.x 30" at bounding box center [495, 259] width 80 height 21
copy span "[MEDICAL_DATA] 30 mg comp.rec.x 30"
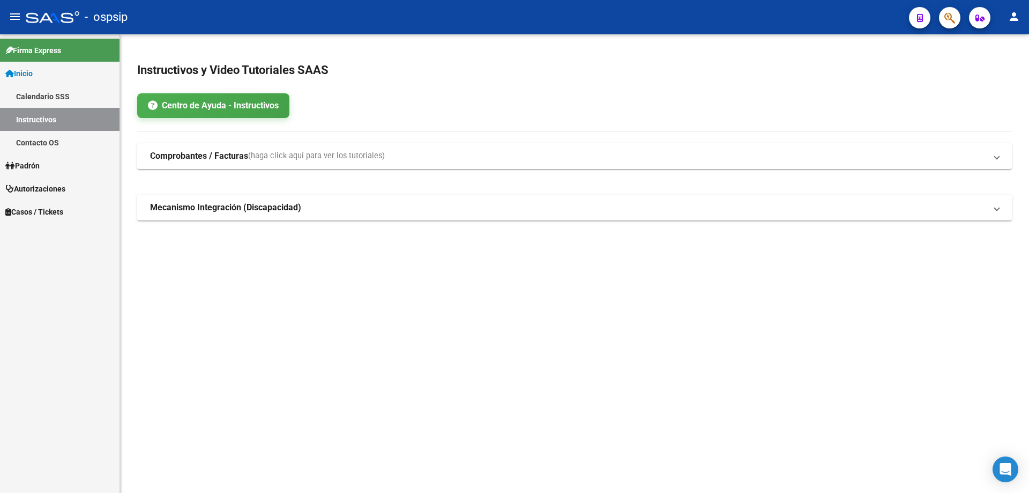
click at [946, 14] on icon "button" at bounding box center [949, 18] width 11 height 12
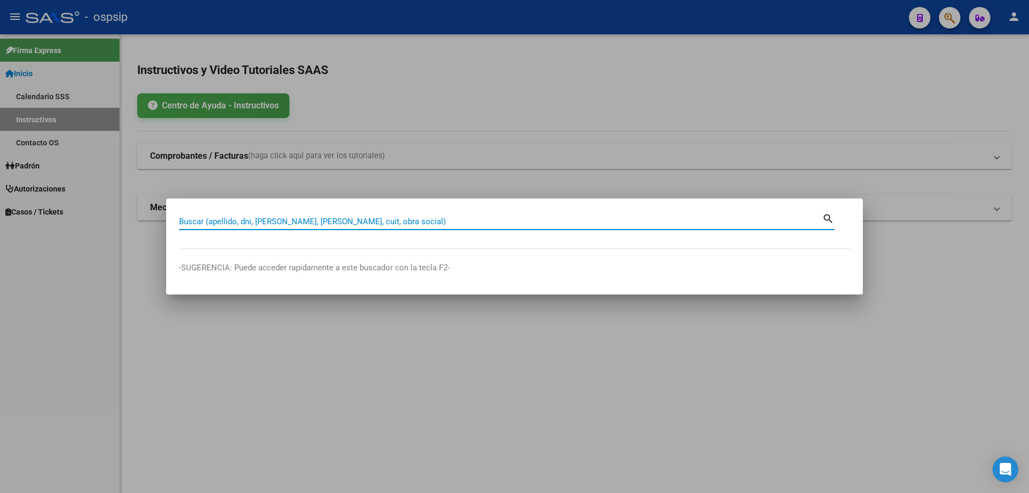
paste input "24447756"
type input "24447756"
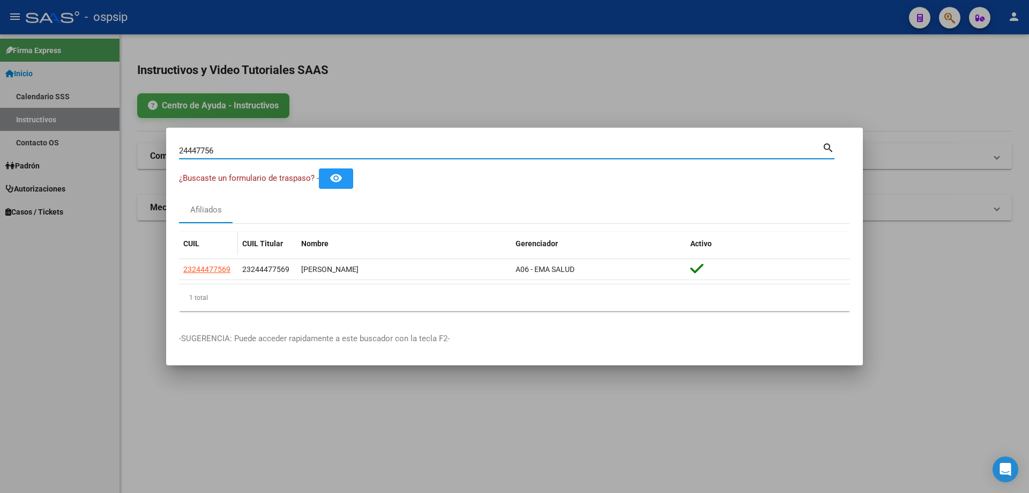
click at [213, 275] on datatable-body-cell "23244477569" at bounding box center [208, 269] width 59 height 21
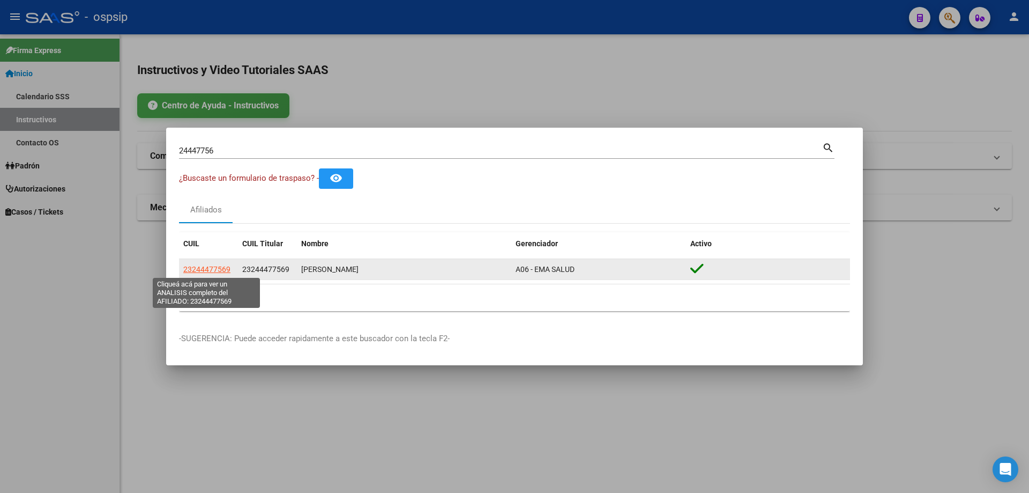
click at [213, 267] on span "23244477569" at bounding box center [206, 269] width 47 height 9
type textarea "23244477569"
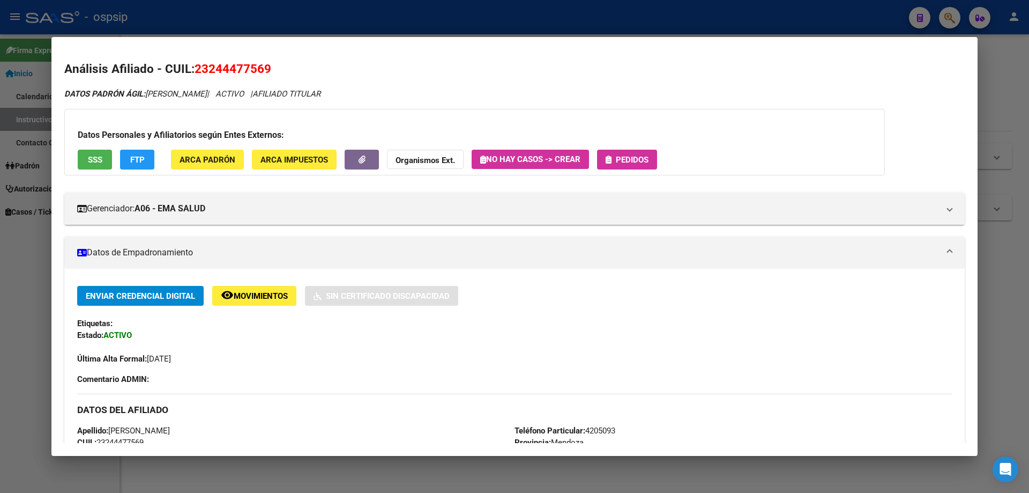
click at [631, 163] on span "Pedidos" at bounding box center [632, 160] width 33 height 10
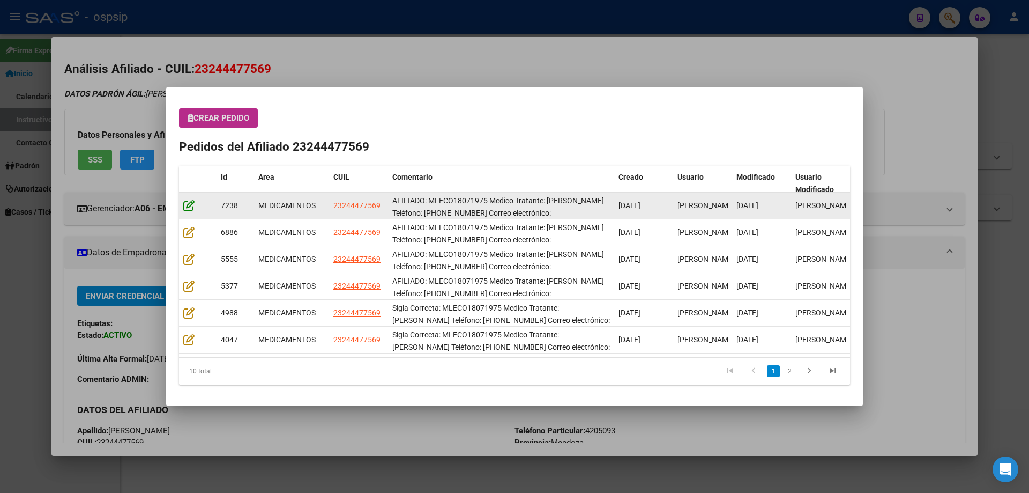
click at [191, 202] on icon at bounding box center [188, 205] width 11 height 12
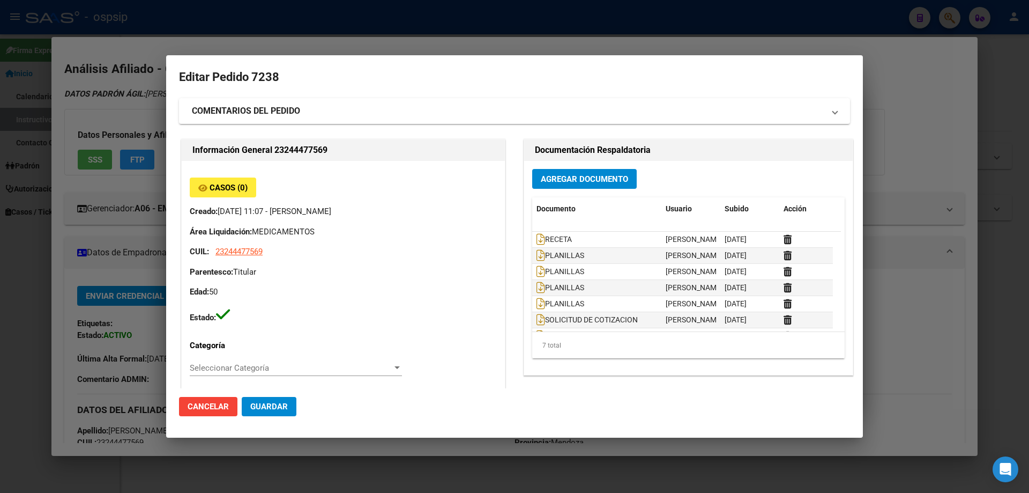
type input "[PERSON_NAME], [PERSON_NAME] [PERSON_NAME] 3484"
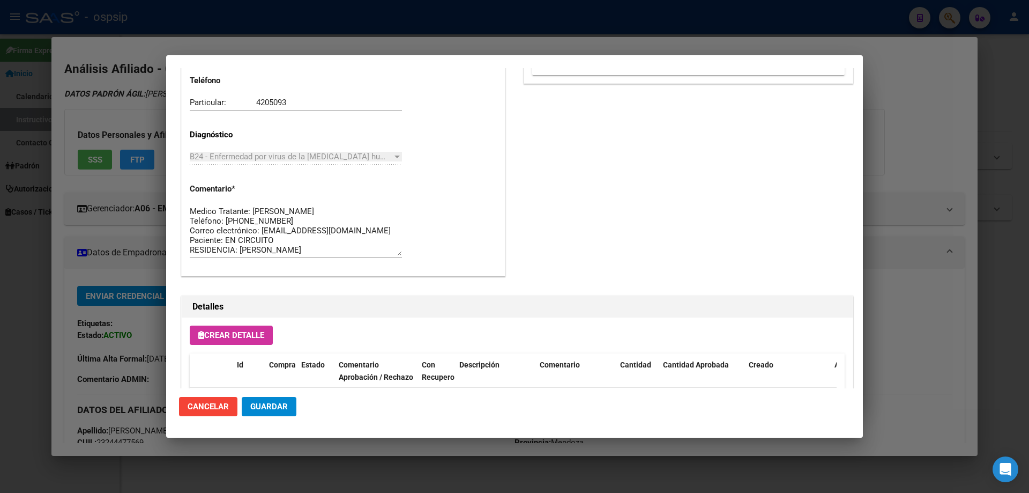
scroll to position [536, 0]
drag, startPoint x: 399, startPoint y: 244, endPoint x: 394, endPoint y: 244, distance: 5.4
drag, startPoint x: 335, startPoint y: 254, endPoint x: 146, endPoint y: 187, distance: 200.7
click at [146, 187] on div "24447756 Buscar (apellido, dni, cuil, nro traspaso, cuit, obra social) search ¿…" at bounding box center [514, 246] width 1029 height 493
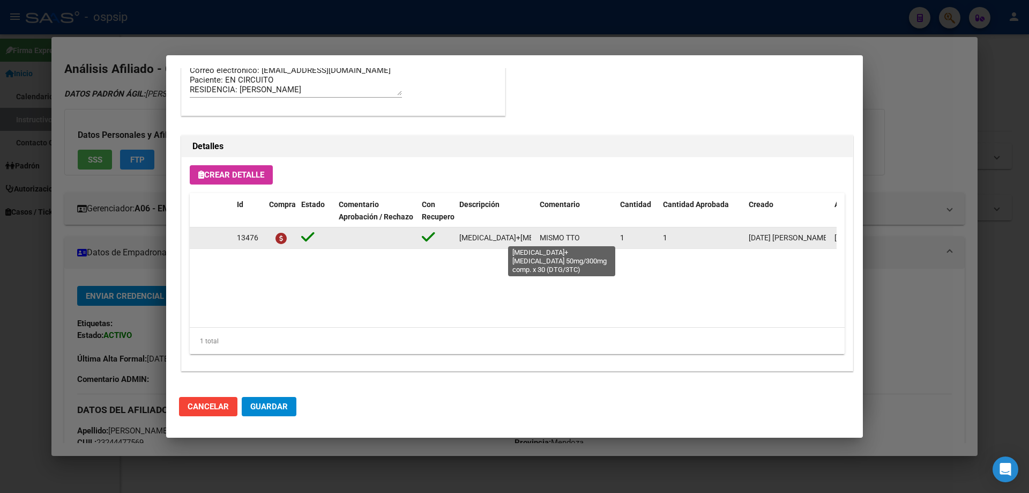
scroll to position [0, 132]
drag, startPoint x: 455, startPoint y: 240, endPoint x: 534, endPoint y: 237, distance: 79.4
click at [534, 237] on datatable-body-cell "[MEDICAL_DATA]+[MEDICAL_DATA] 50mg/300mg comp. x 30 (DTG/3TC)" at bounding box center [495, 237] width 80 height 21
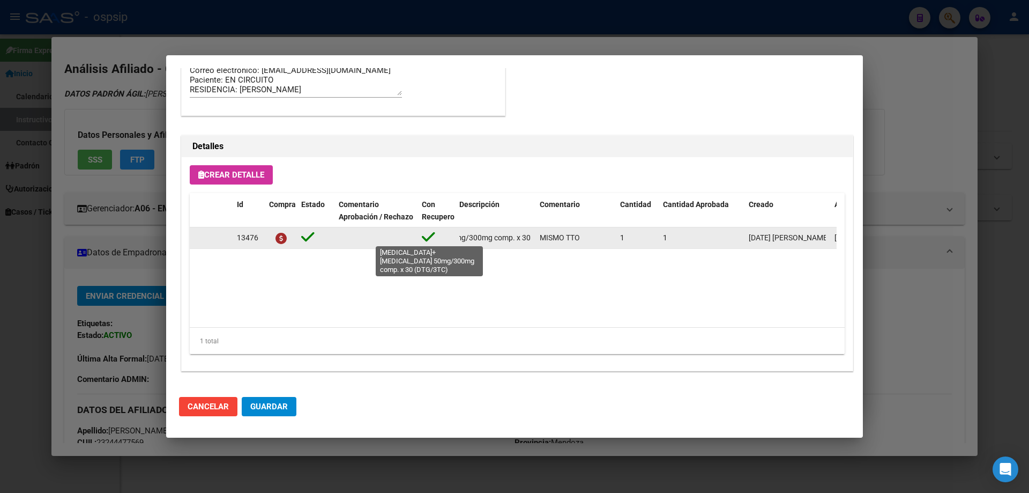
copy span "[MEDICAL_DATA]+[MEDICAL_DATA] 50mg/300mg comp. x 30 (DTG/3TC)"
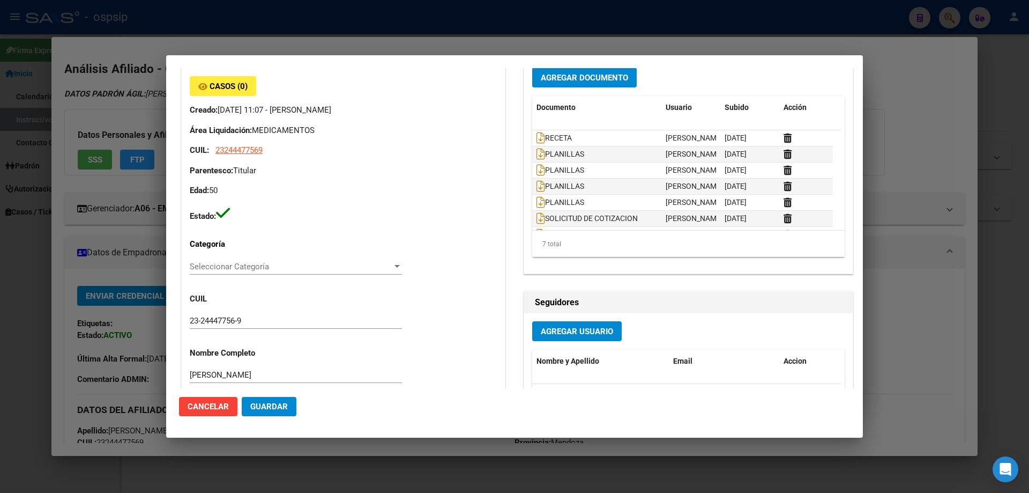
scroll to position [214, 0]
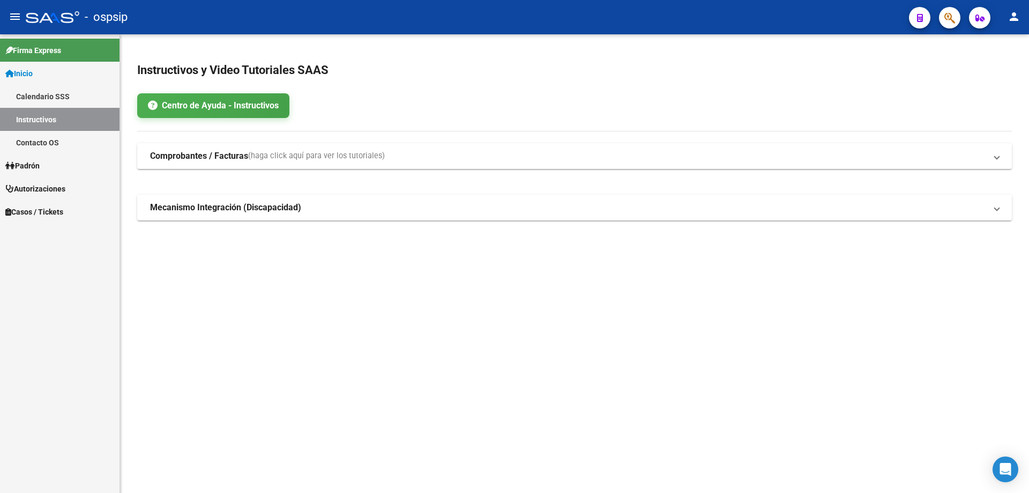
click at [953, 16] on button "button" at bounding box center [949, 17] width 21 height 21
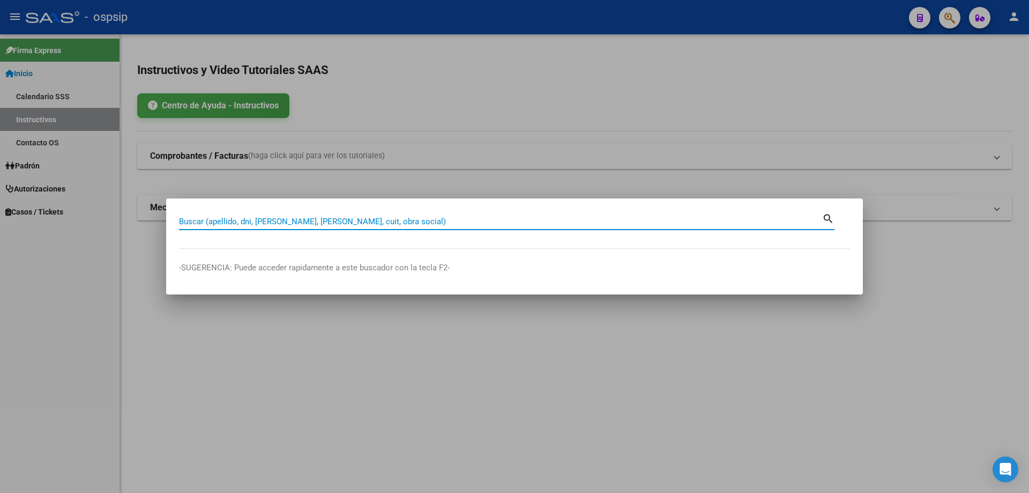
paste input "27148518"
type input "27148518"
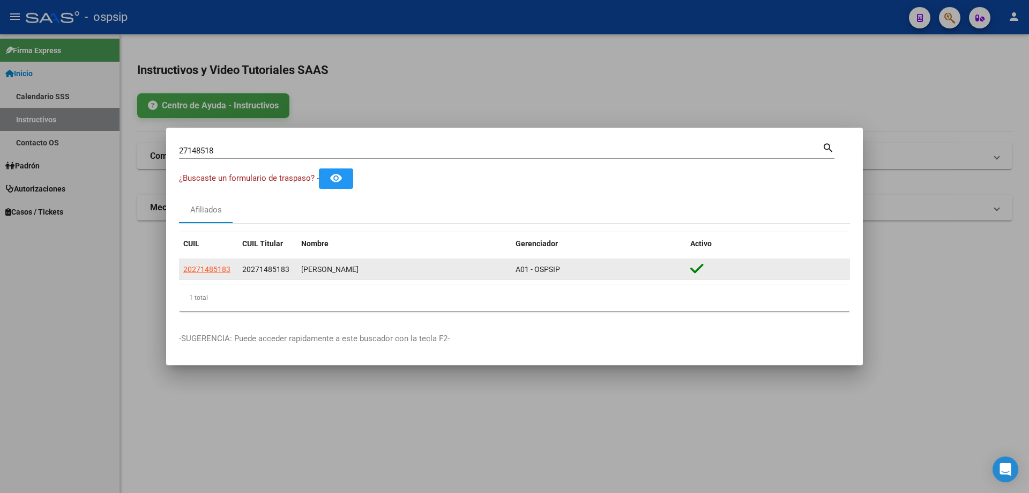
click at [208, 261] on datatable-body-cell "20271485183" at bounding box center [208, 269] width 59 height 21
click at [212, 268] on span "20271485183" at bounding box center [206, 269] width 47 height 9
type textarea "20271485183"
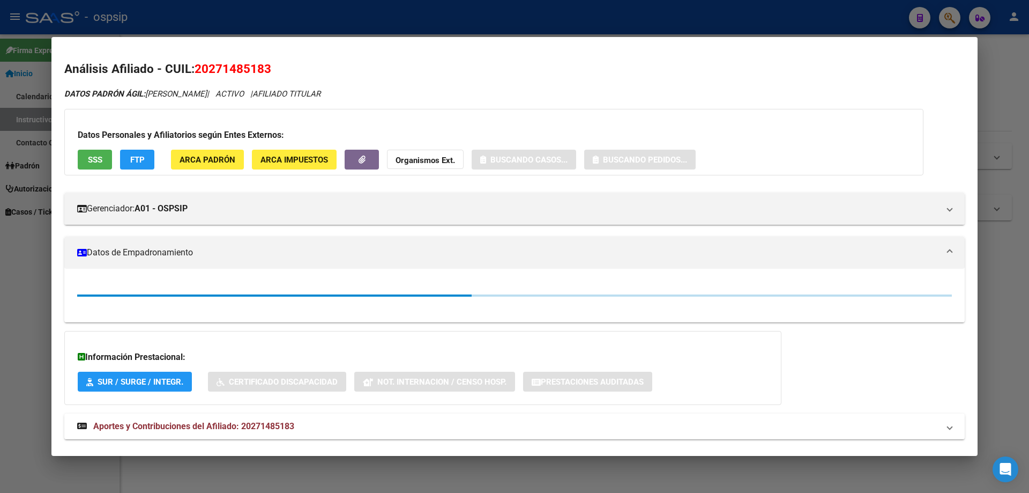
click at [91, 151] on button "SSS" at bounding box center [95, 160] width 34 height 20
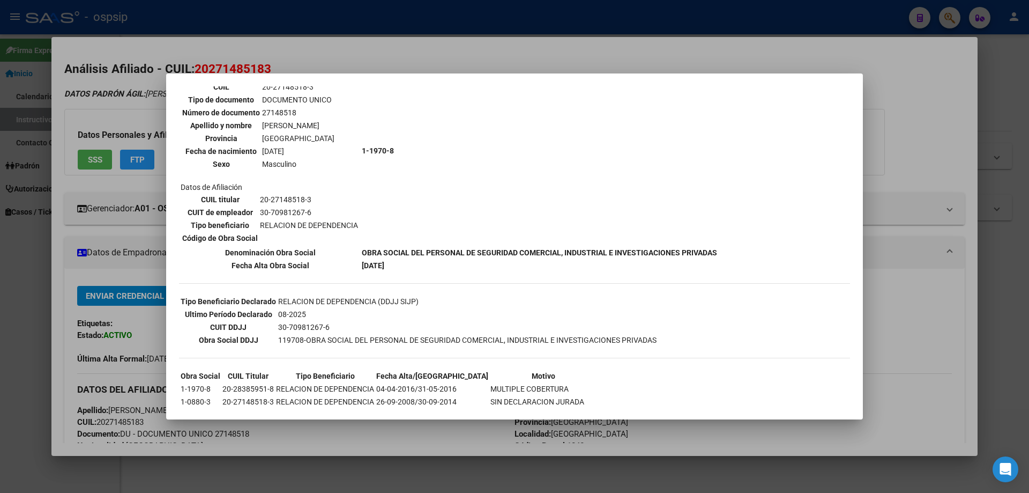
scroll to position [161, 0]
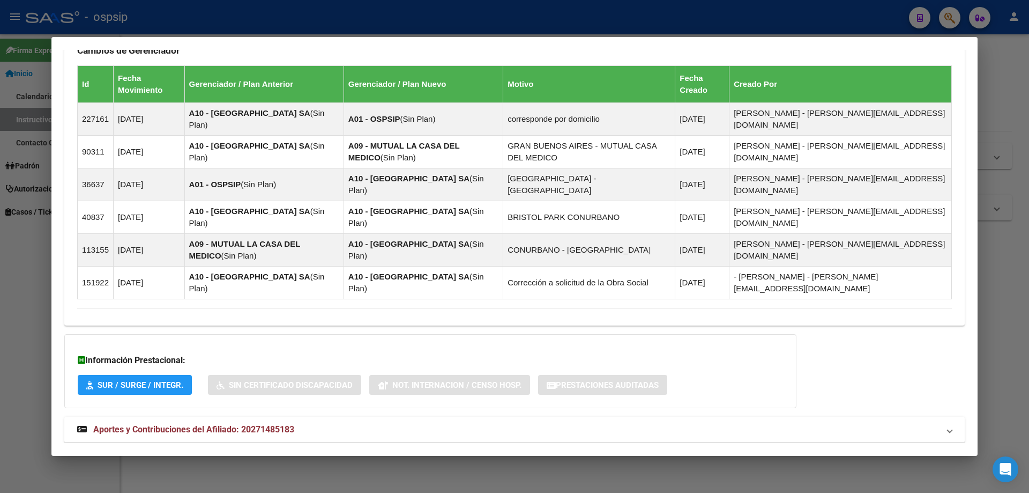
click at [225, 424] on span "Aportes y Contribuciones del Afiliado: 20271485183" at bounding box center [193, 429] width 201 height 10
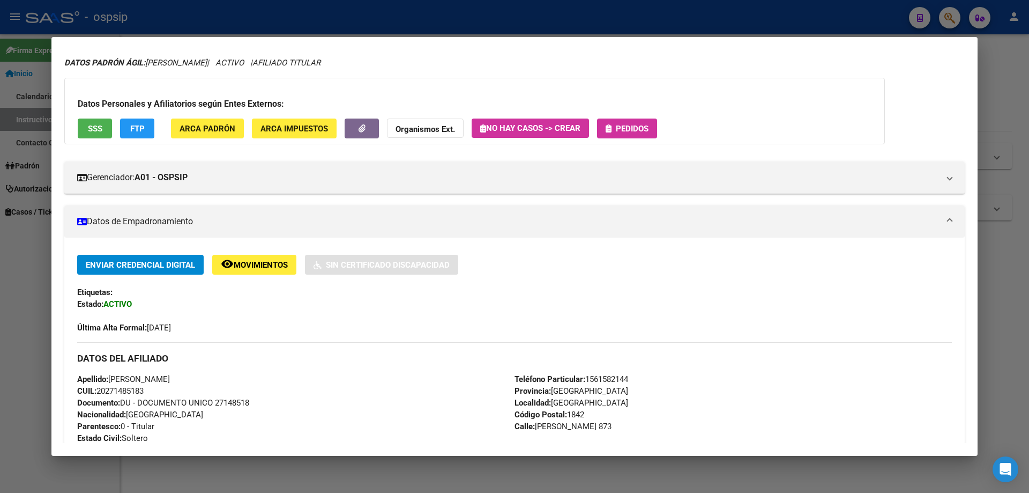
scroll to position [0, 0]
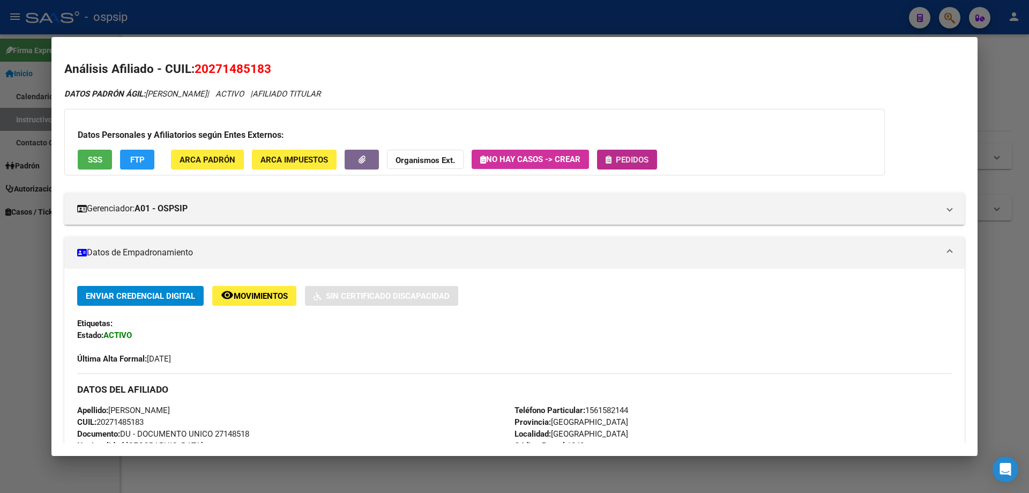
click at [640, 157] on span "Pedidos" at bounding box center [632, 160] width 33 height 10
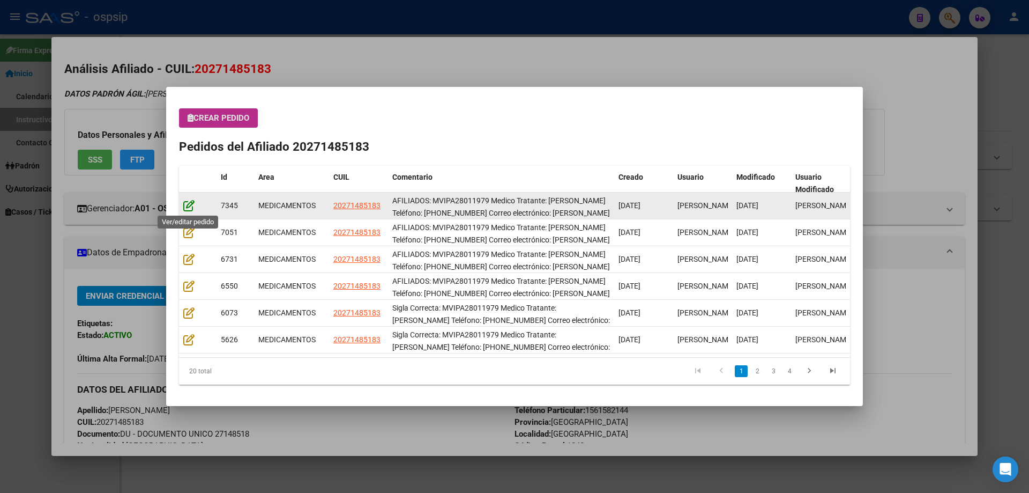
click at [188, 205] on icon at bounding box center [188, 205] width 11 height 12
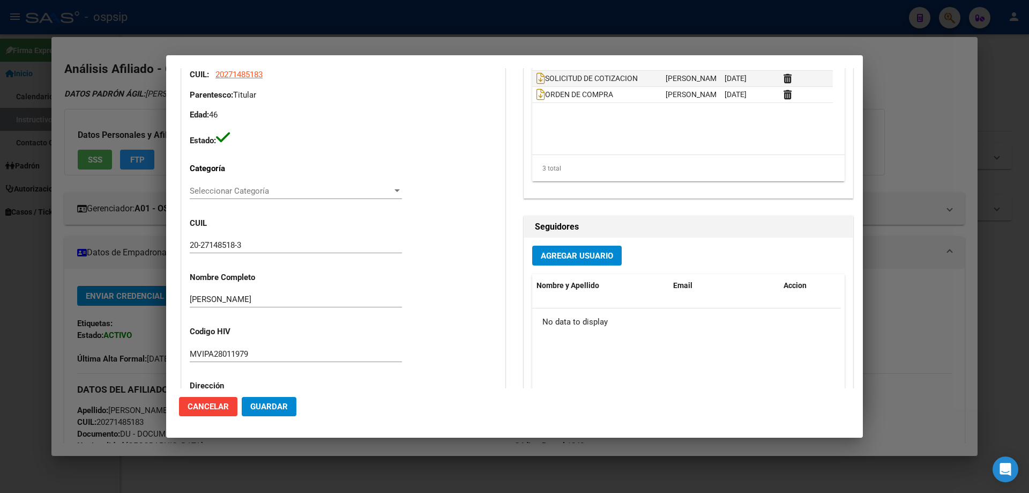
type input "[GEOGRAPHIC_DATA], [GEOGRAPHIC_DATA], [GEOGRAPHIC_DATA] 873"
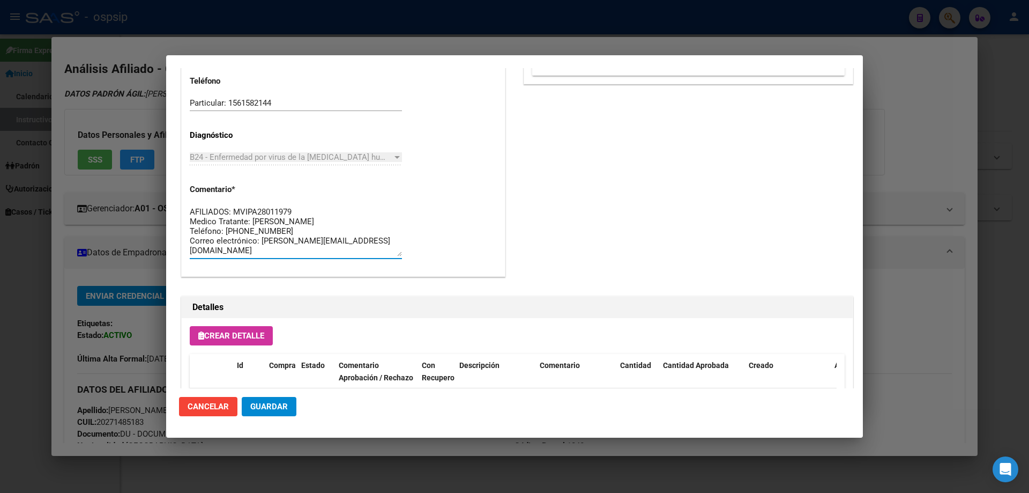
drag, startPoint x: 279, startPoint y: 250, endPoint x: 174, endPoint y: 177, distance: 128.3
click at [174, 177] on mat-dialog-content "Editar Pedido 7345 COMENTARIOS DEL PEDIDO Escriba su comentario aquí. Enviar co…" at bounding box center [514, 228] width 697 height 320
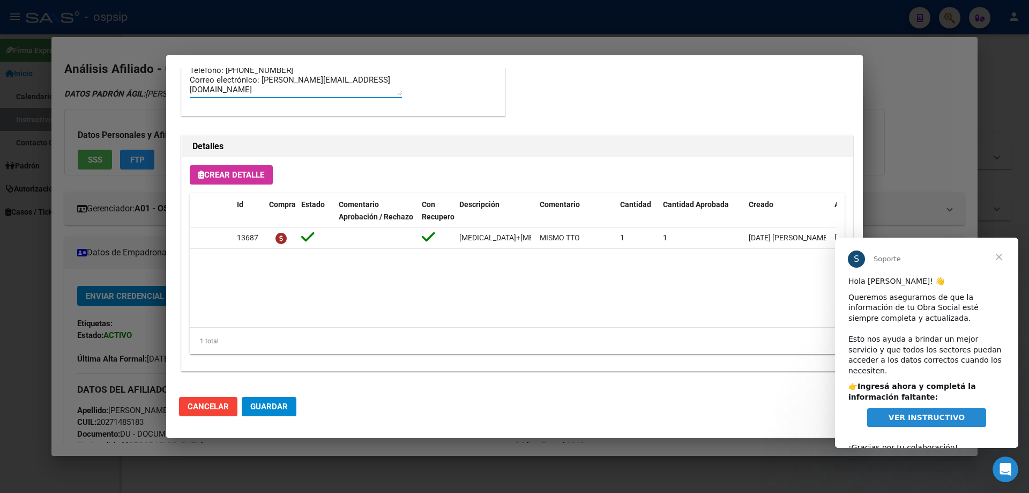
scroll to position [13, 0]
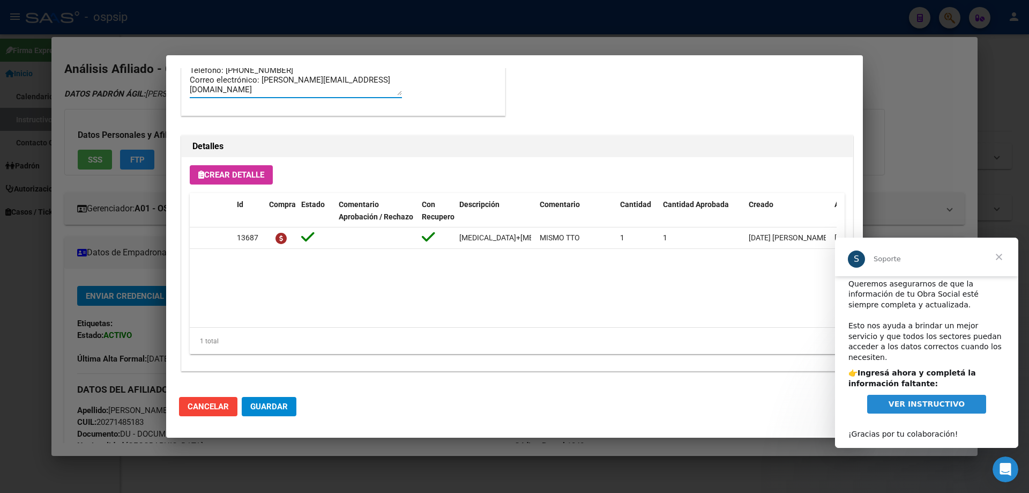
click at [1000, 263] on span "Cerrar" at bounding box center [999, 256] width 39 height 39
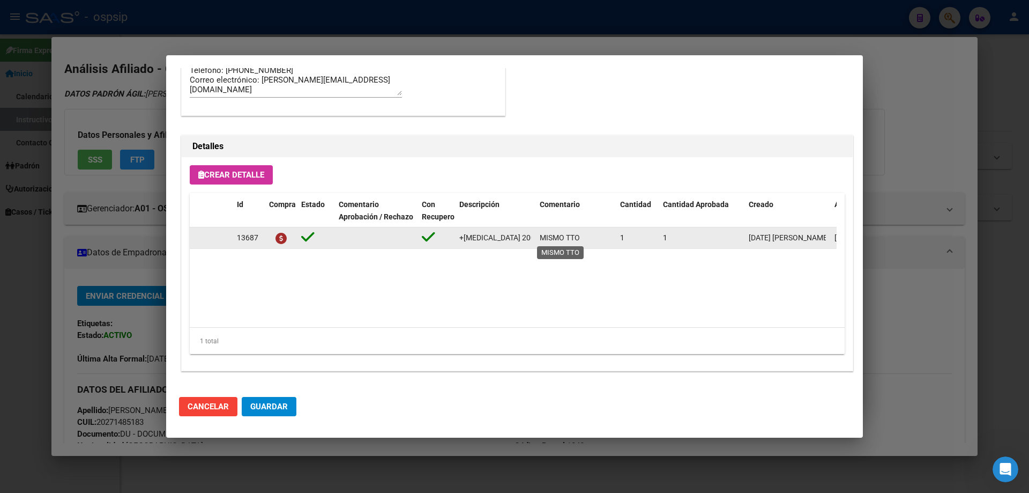
scroll to position [0, 240]
drag, startPoint x: 457, startPoint y: 238, endPoint x: 541, endPoint y: 235, distance: 84.7
click at [541, 235] on div "13687 [MEDICAL_DATA]+[MEDICAL_DATA] alaf.+[MEDICAL_DATA] 200mg/25mg/50mg comp.r…" at bounding box center [590, 237] width 801 height 21
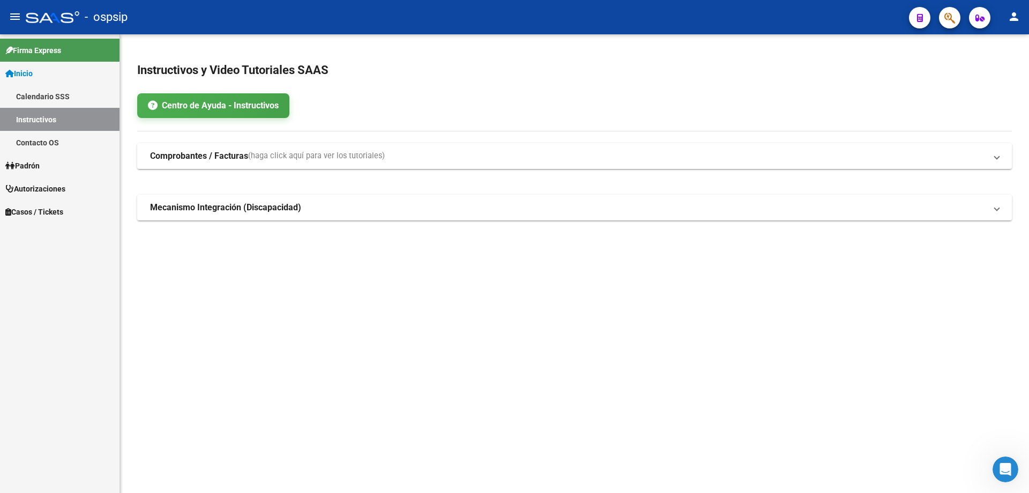
click at [947, 14] on icon "button" at bounding box center [949, 18] width 11 height 12
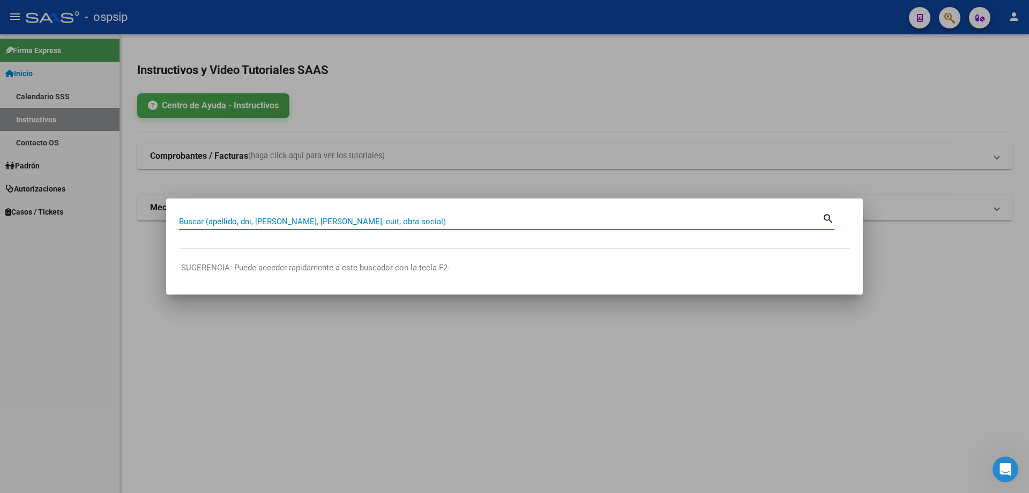
paste input "24404460"
type input "24404460"
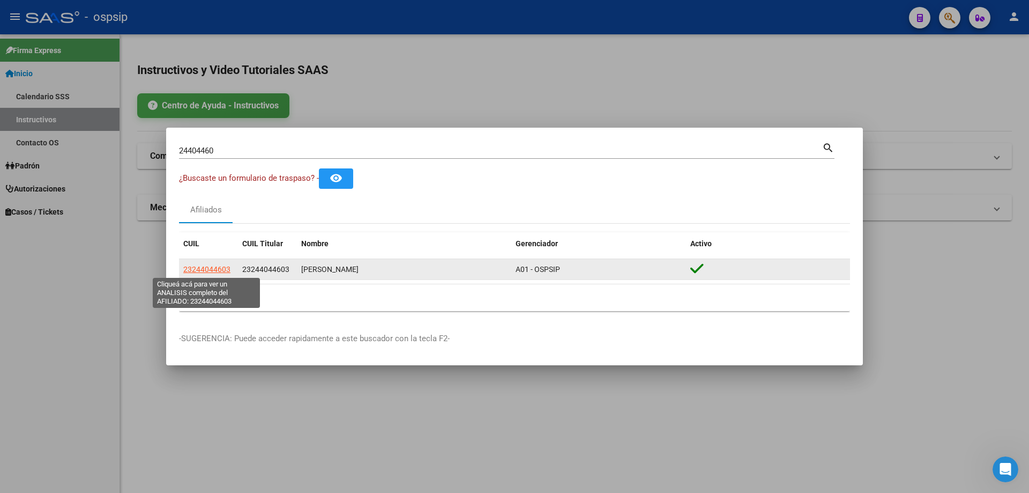
click at [197, 265] on span "23244044603" at bounding box center [206, 269] width 47 height 9
type textarea "23244044603"
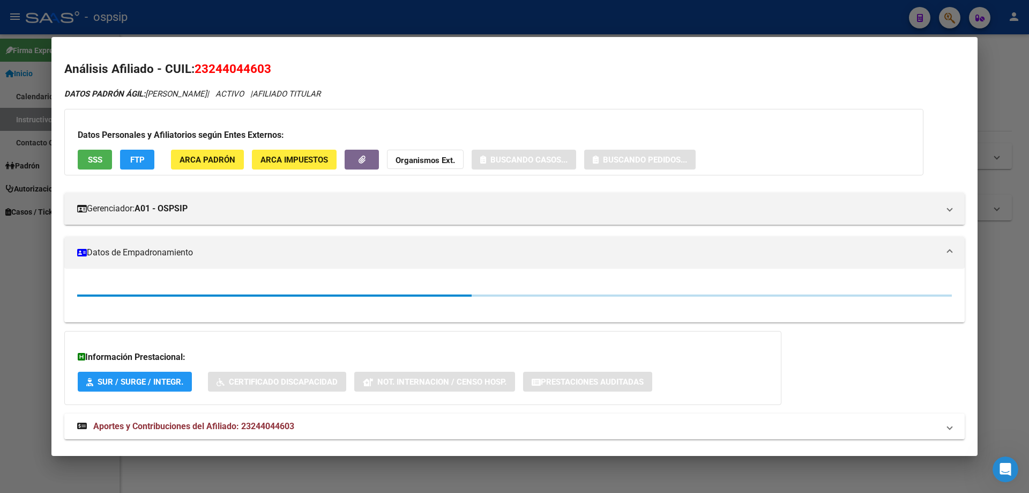
click at [91, 155] on span "SSS" at bounding box center [95, 160] width 14 height 10
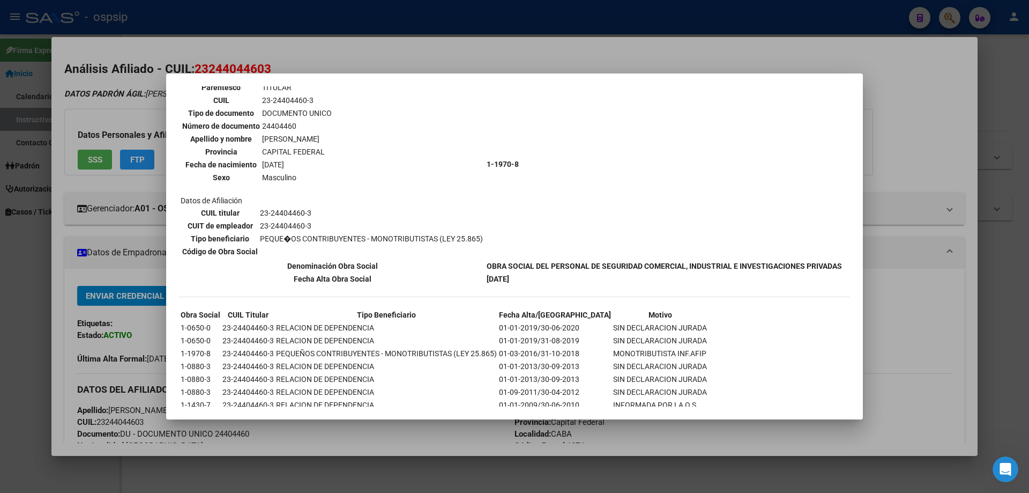
scroll to position [144, 0]
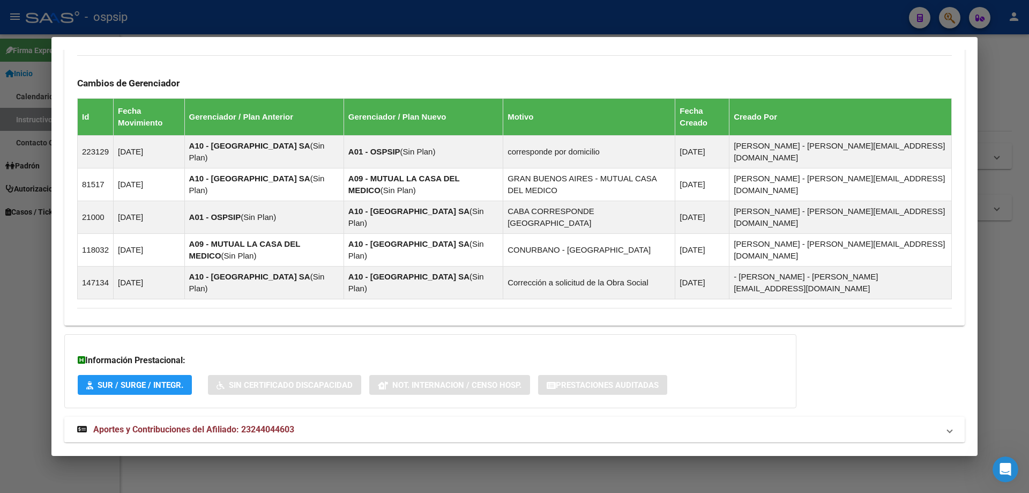
click at [287, 424] on span "Aportes y Contribuciones del Afiliado: 23244044603" at bounding box center [193, 429] width 201 height 10
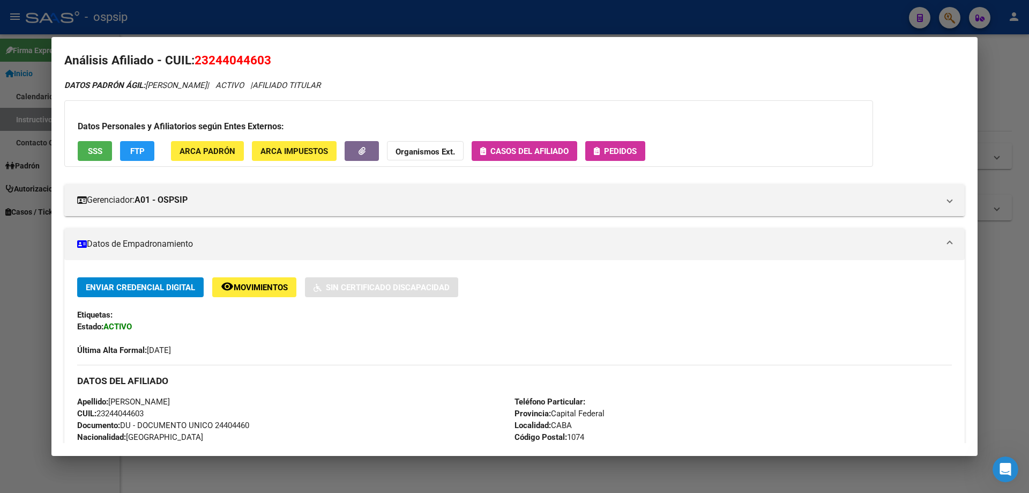
scroll to position [0, 0]
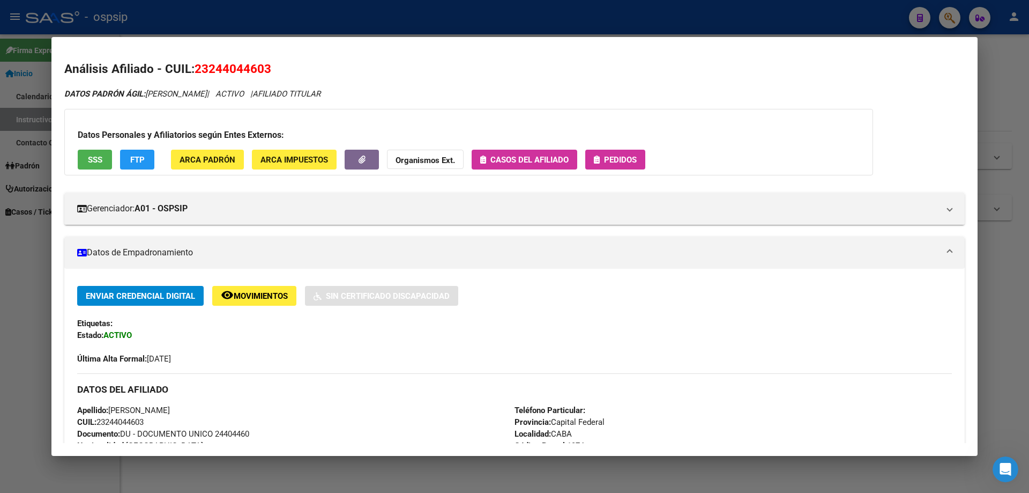
click at [605, 162] on span "Pedidos" at bounding box center [620, 160] width 33 height 10
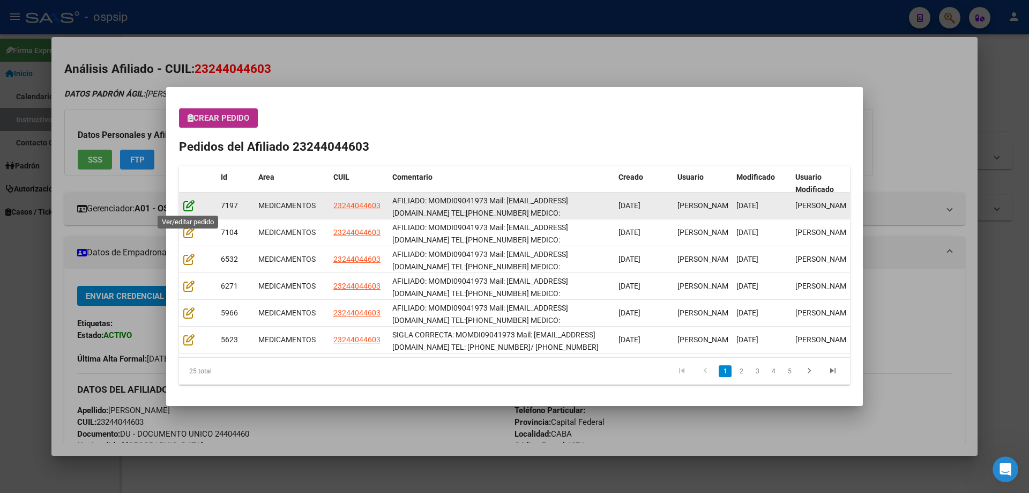
click at [190, 203] on icon at bounding box center [188, 205] width 11 height 12
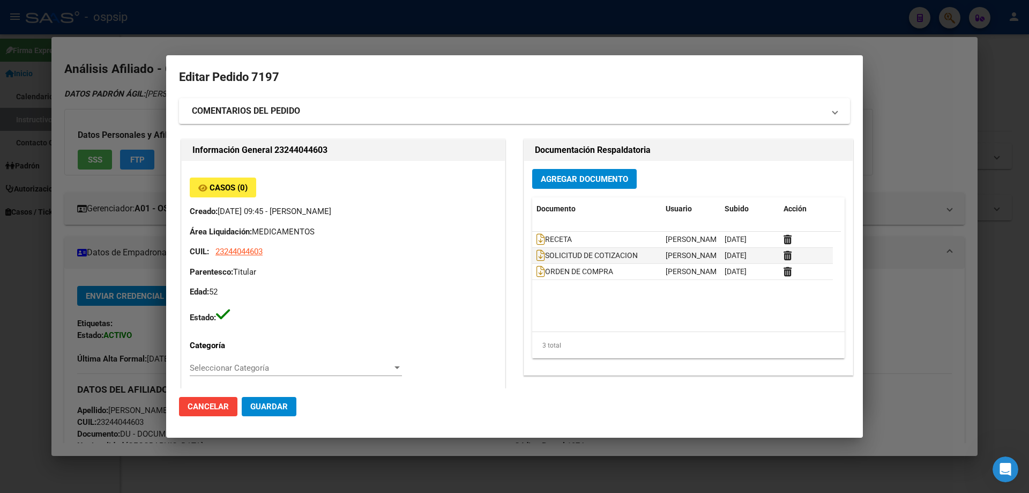
type input "Capital Federal, CABA, [GEOGRAPHIC_DATA] 989"
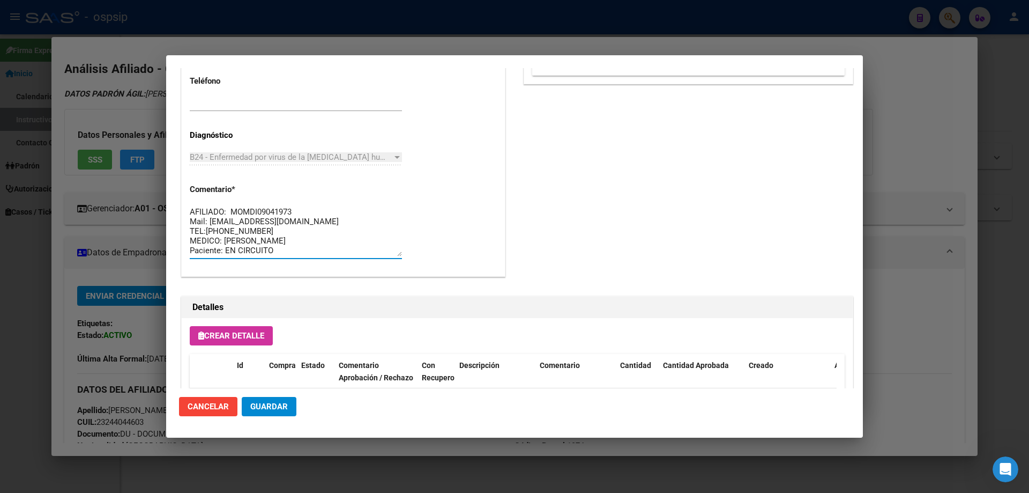
drag, startPoint x: 267, startPoint y: 249, endPoint x: 184, endPoint y: 189, distance: 102.4
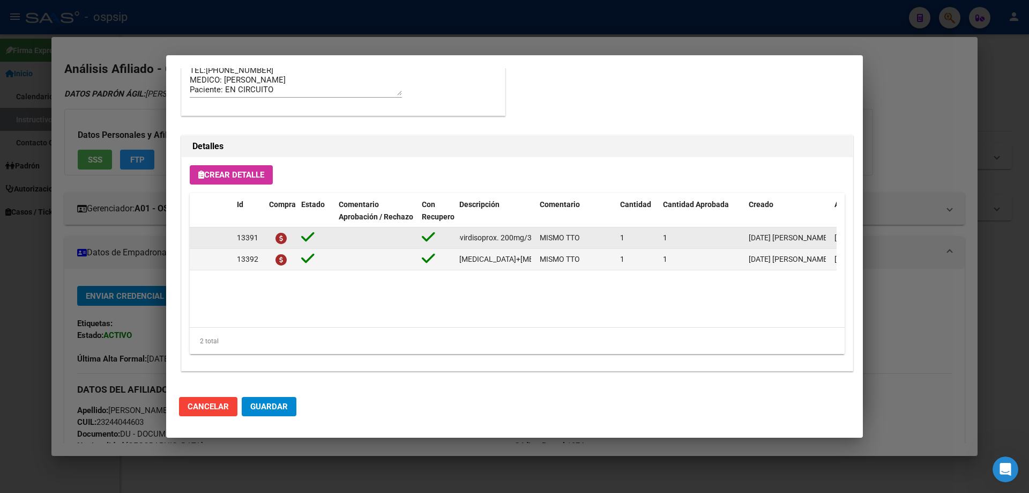
scroll to position [0, 179]
drag, startPoint x: 458, startPoint y: 239, endPoint x: 534, endPoint y: 239, distance: 75.6
click at [534, 239] on datatable-body-cell "[MEDICAL_DATA]+ tenofovirdisoprox. 200mg/300 mg comp.rec.x 30 (FTC/TDF)" at bounding box center [495, 237] width 80 height 21
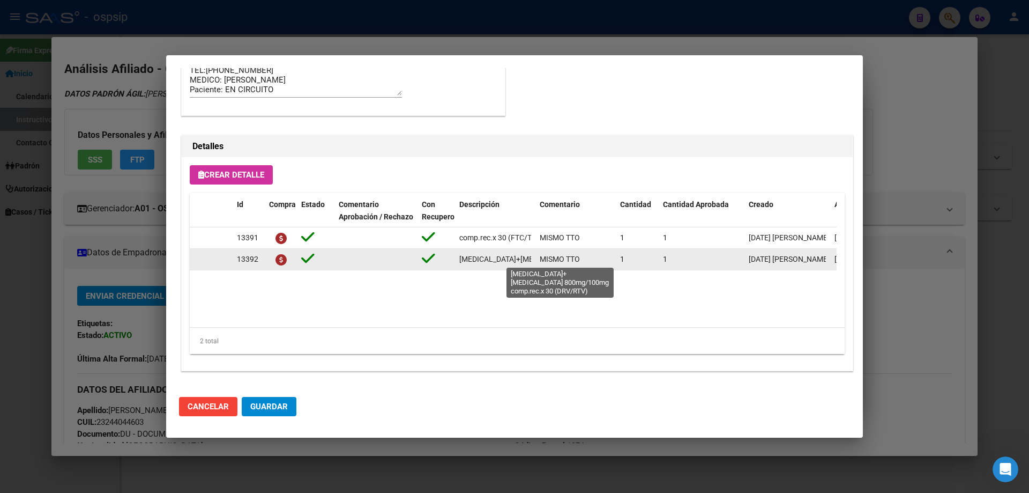
scroll to position [0, 130]
drag, startPoint x: 460, startPoint y: 263, endPoint x: 533, endPoint y: 259, distance: 73.5
click at [535, 259] on datatable-body-cell "[MEDICAL_DATA]+[MEDICAL_DATA] 800mg/100mg comp.rec.x 30 (DRV/RTV)" at bounding box center [495, 259] width 80 height 21
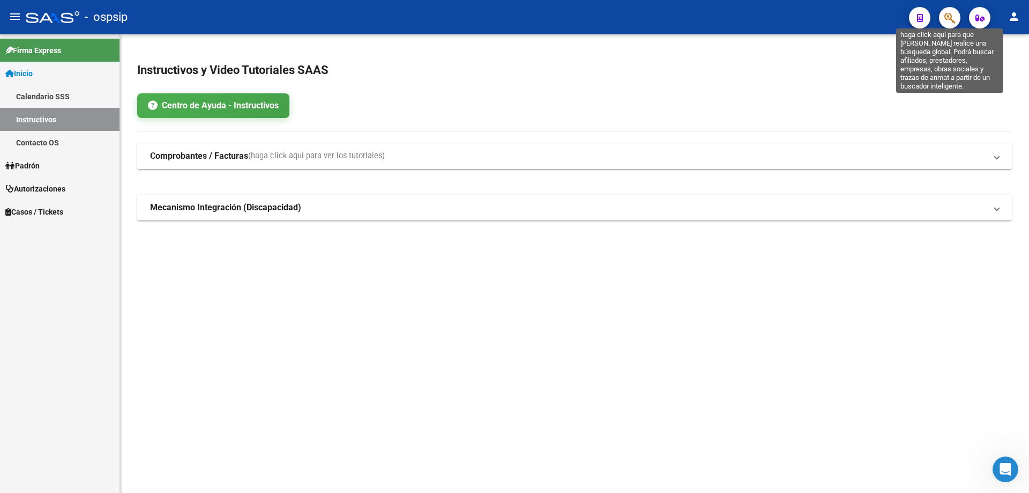
click at [951, 10] on span "button" at bounding box center [949, 18] width 11 height 22
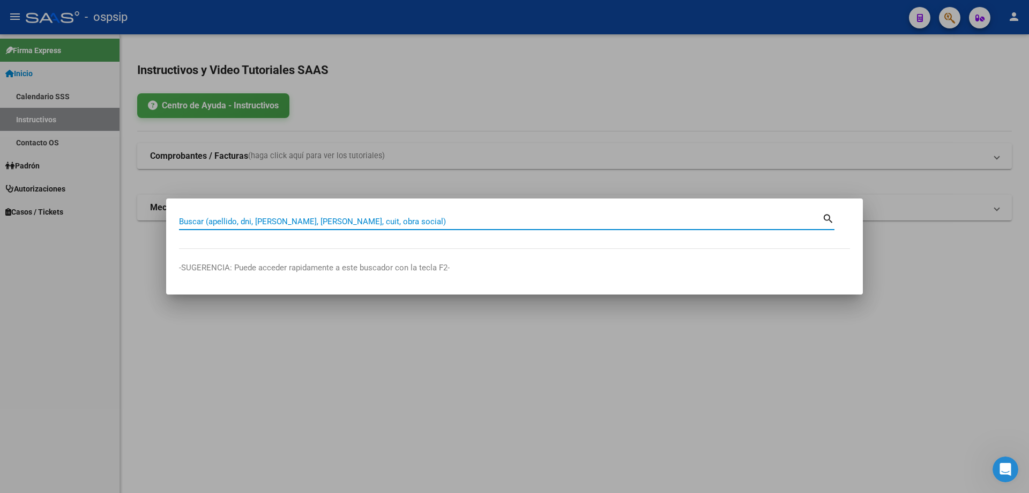
paste input "44286105"
type input "44286105"
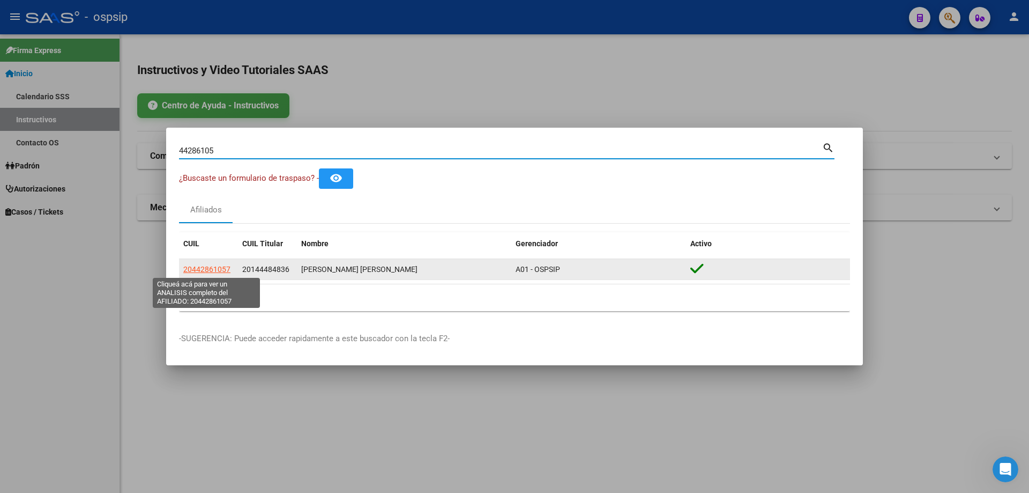
click at [188, 274] on app-link-go-to "20442861057" at bounding box center [206, 269] width 47 height 12
click at [189, 271] on span "20442861057" at bounding box center [206, 269] width 47 height 9
type textarea "20442861057"
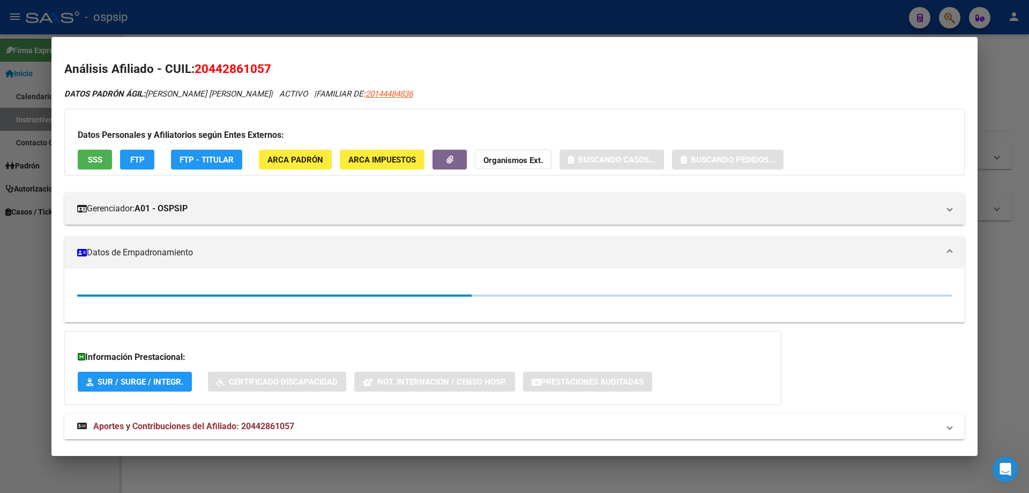
drag, startPoint x: 90, startPoint y: 139, endPoint x: 94, endPoint y: 182, distance: 43.6
click at [92, 153] on div "Datos Personales y Afiliatorios según Entes Externos: SSS FTP FTP - Titular ARC…" at bounding box center [514, 142] width 900 height 66
click at [94, 182] on div "DATOS PADRÓN ÁGIL: [PERSON_NAME] [PERSON_NAME] | ACTIVO | FAMILIAR DE: 20144484…" at bounding box center [514, 282] width 900 height 389
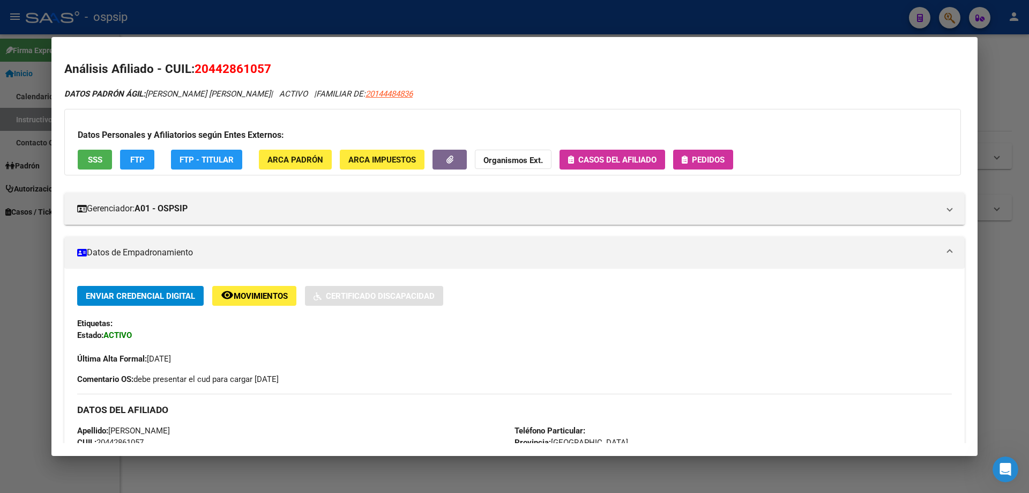
click at [96, 170] on div "Datos Personales y Afiliatorios según Entes Externos: SSS FTP FTP - Titular ARC…" at bounding box center [512, 142] width 897 height 66
click at [96, 162] on span "SSS" at bounding box center [95, 160] width 14 height 10
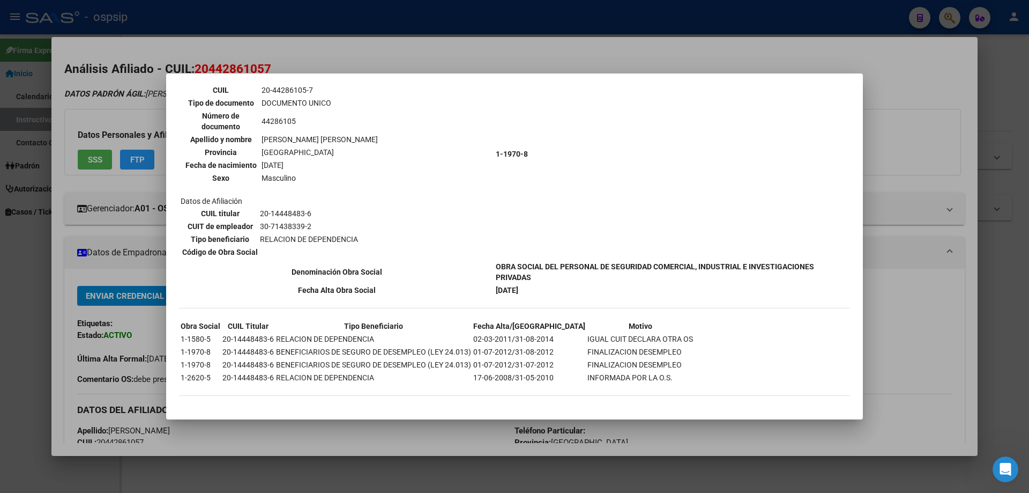
scroll to position [704, 0]
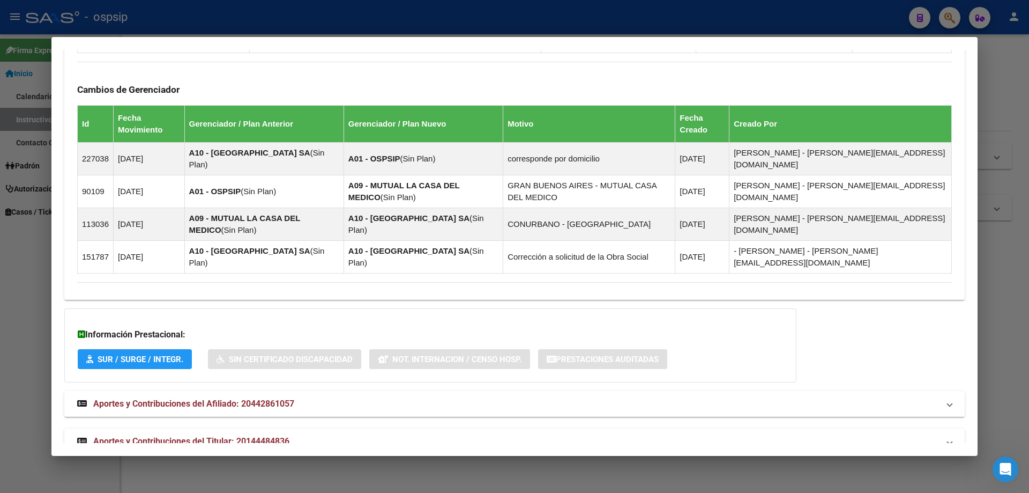
click at [229, 436] on span "Aportes y Contribuciones del Titular: 20144484836" at bounding box center [191, 441] width 196 height 10
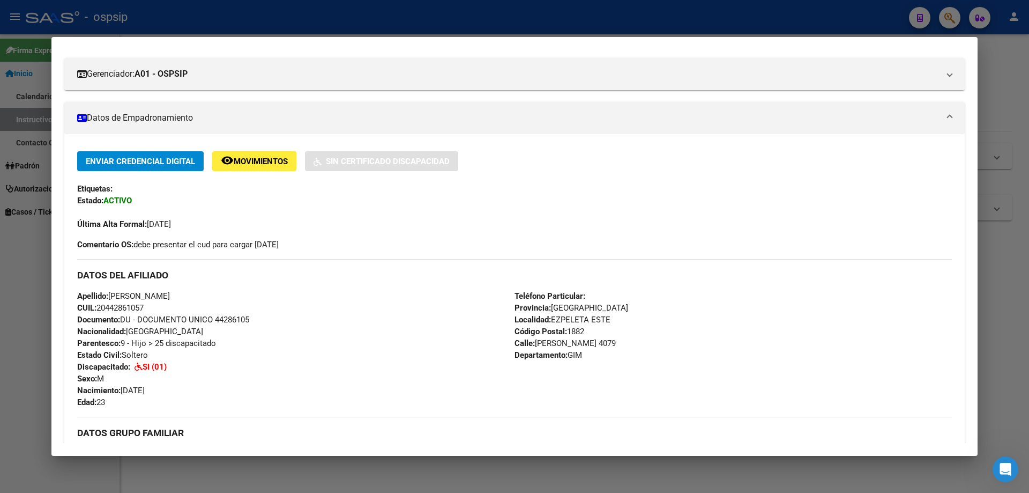
scroll to position [0, 0]
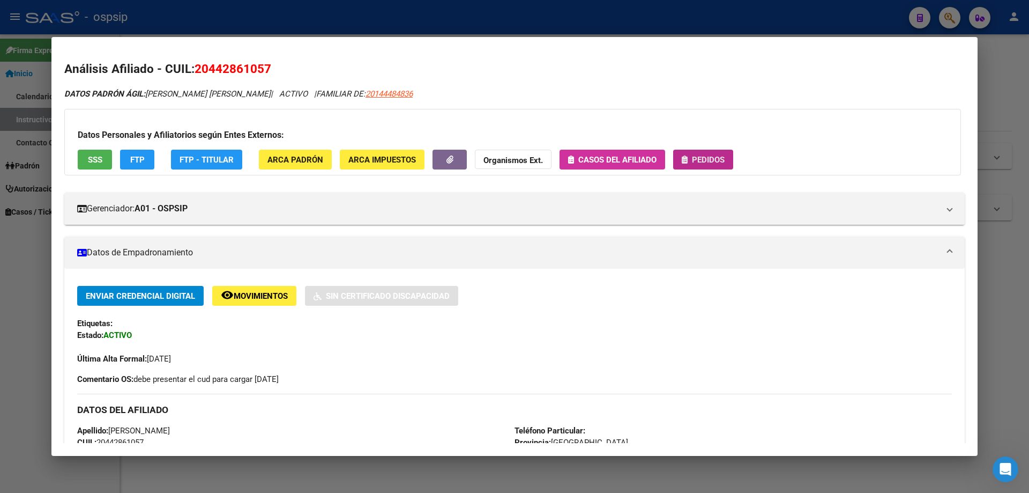
click at [730, 157] on button "Pedidos" at bounding box center [703, 160] width 60 height 20
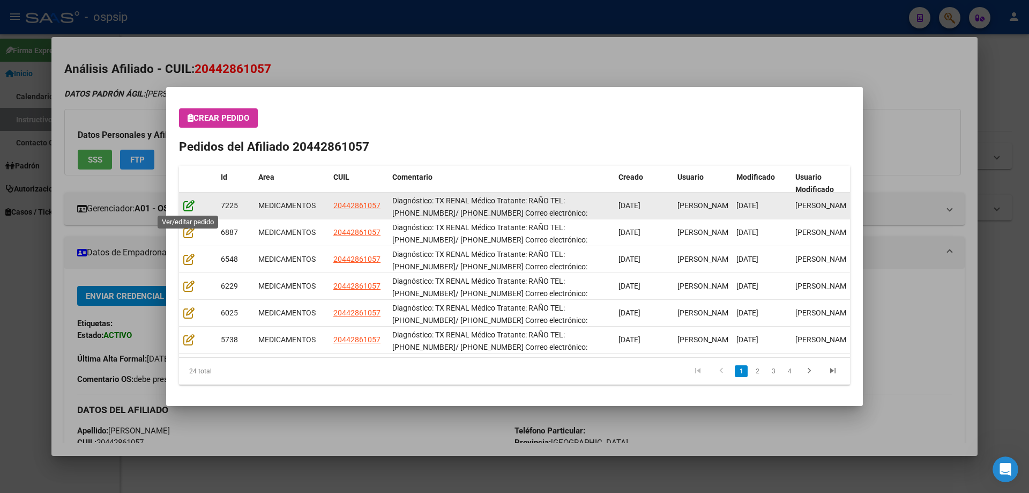
click at [187, 208] on icon at bounding box center [188, 205] width 11 height 12
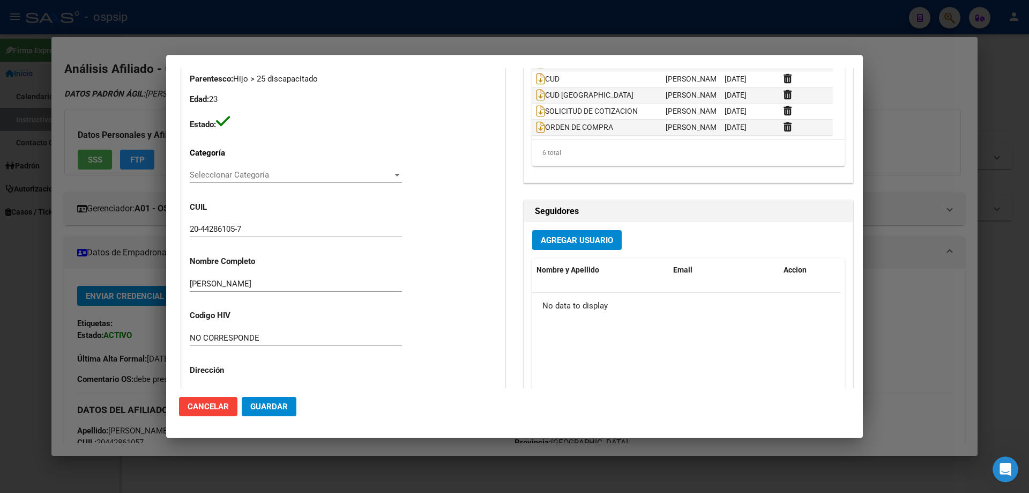
type input "[GEOGRAPHIC_DATA], [PERSON_NAME] ESTE, [PERSON_NAME] 4079, Departamento: GIM"
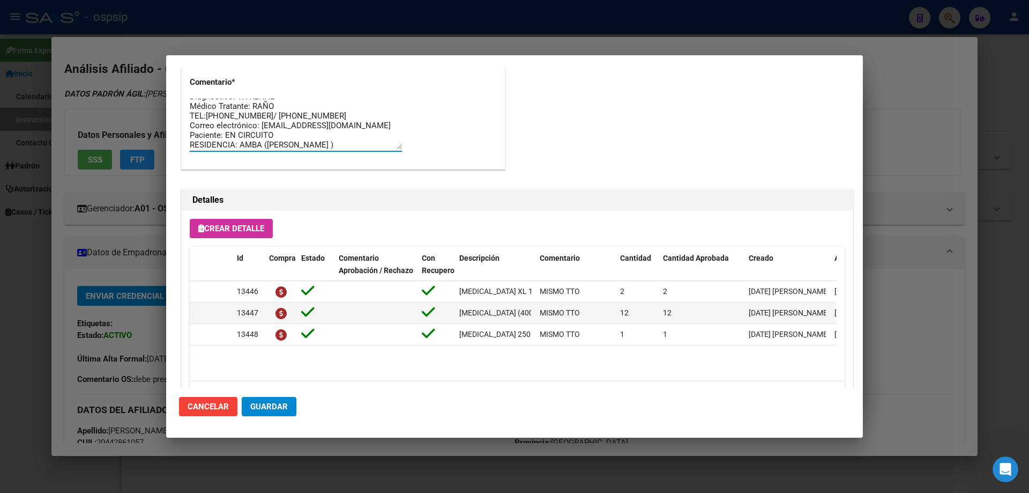
scroll to position [10, 0]
drag, startPoint x: 316, startPoint y: 146, endPoint x: 194, endPoint y: 91, distance: 133.6
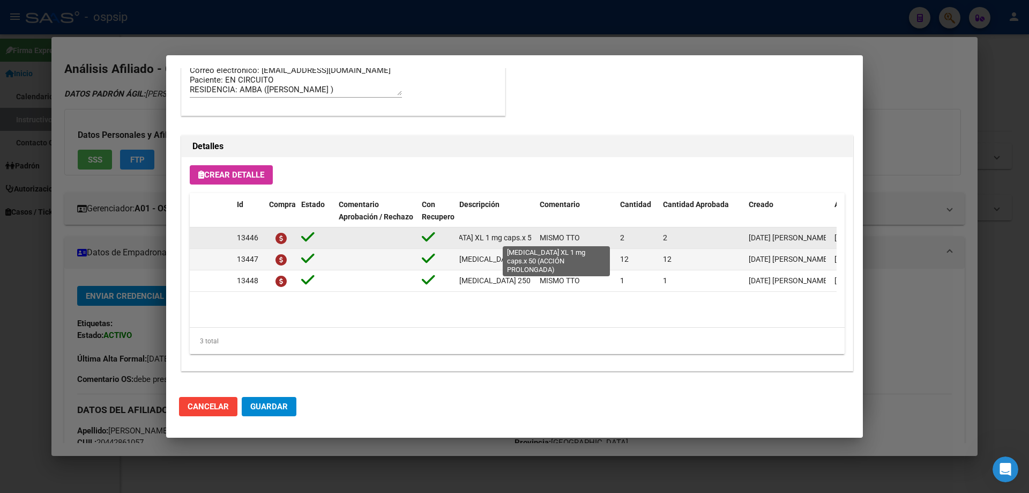
scroll to position [0, 122]
drag, startPoint x: 458, startPoint y: 235, endPoint x: 537, endPoint y: 236, distance: 79.3
click at [537, 236] on div "13446 [MEDICAL_DATA] XL 1 mg caps.x 50 (ACCIÓN PROLONGADA) MISMO TTO 2 2 [DATE]…" at bounding box center [590, 237] width 801 height 21
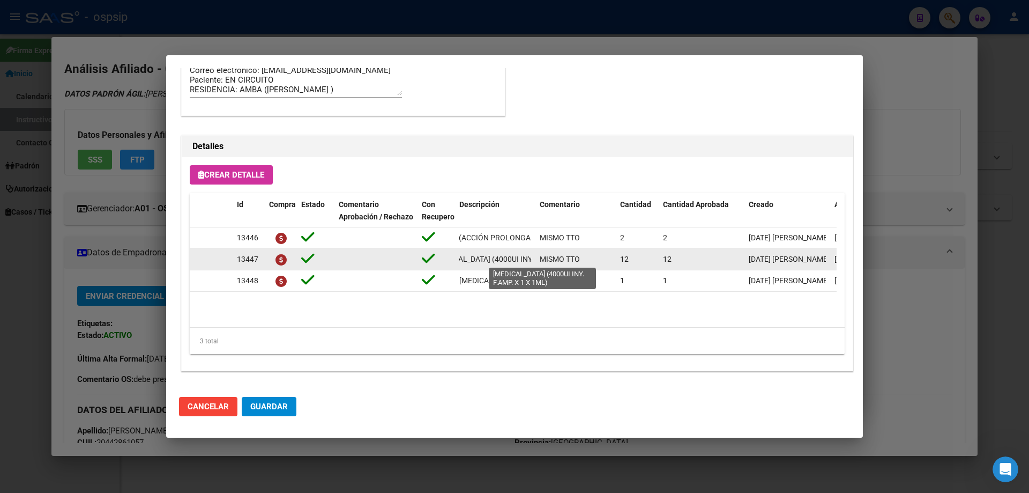
scroll to position [0, 94]
drag, startPoint x: 457, startPoint y: 259, endPoint x: 532, endPoint y: 257, distance: 75.1
click at [532, 257] on datatable-body-cell "[MEDICAL_DATA] (4000UI INY. F.AMP. X 1 X 1ML)" at bounding box center [495, 259] width 80 height 21
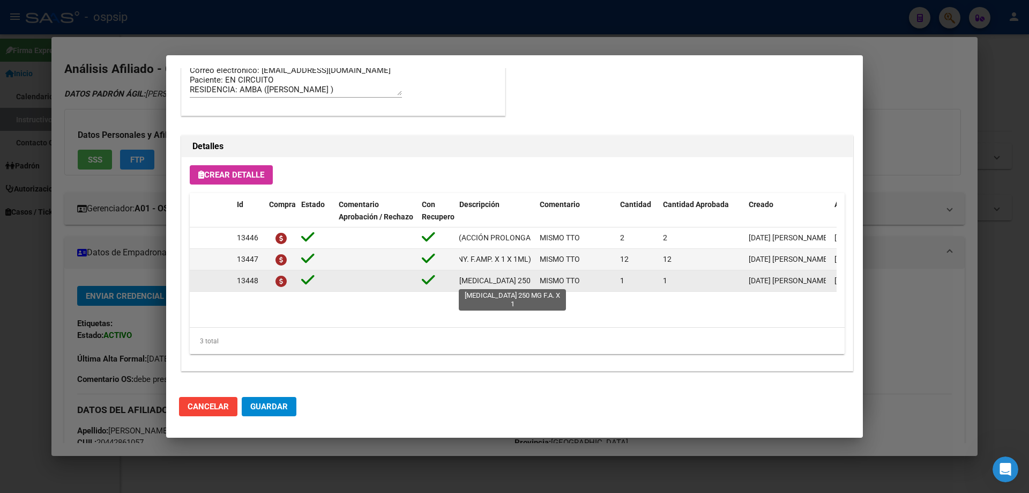
scroll to position [0, 27]
drag, startPoint x: 485, startPoint y: 280, endPoint x: 538, endPoint y: 280, distance: 53.1
click at [538, 280] on div "13448 [MEDICAL_DATA] 250 MG F.A. X 1 MISMO TTO 1 1 [DATE] [PERSON_NAME] [DATE] …" at bounding box center [590, 280] width 801 height 21
